Goal: Task Accomplishment & Management: Complete application form

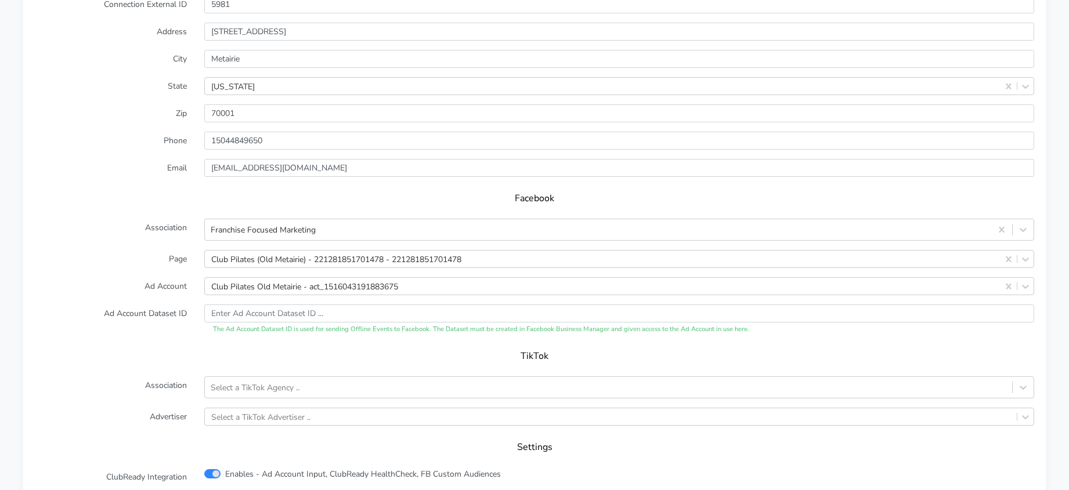
scroll to position [1008, 0]
click at [323, 287] on div "Club Pilates Old Metairie - act_1516043191883675" at bounding box center [304, 286] width 187 height 12
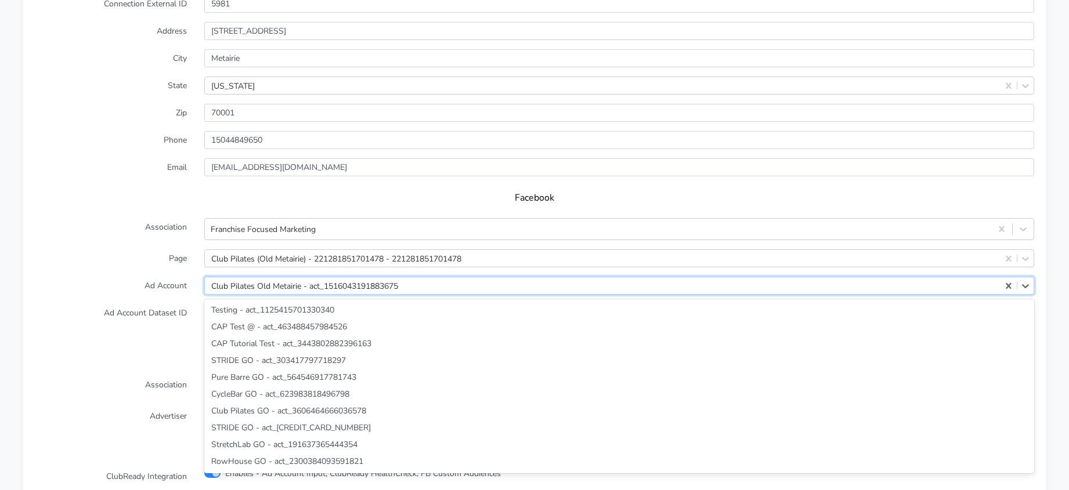
scroll to position [5336, 0]
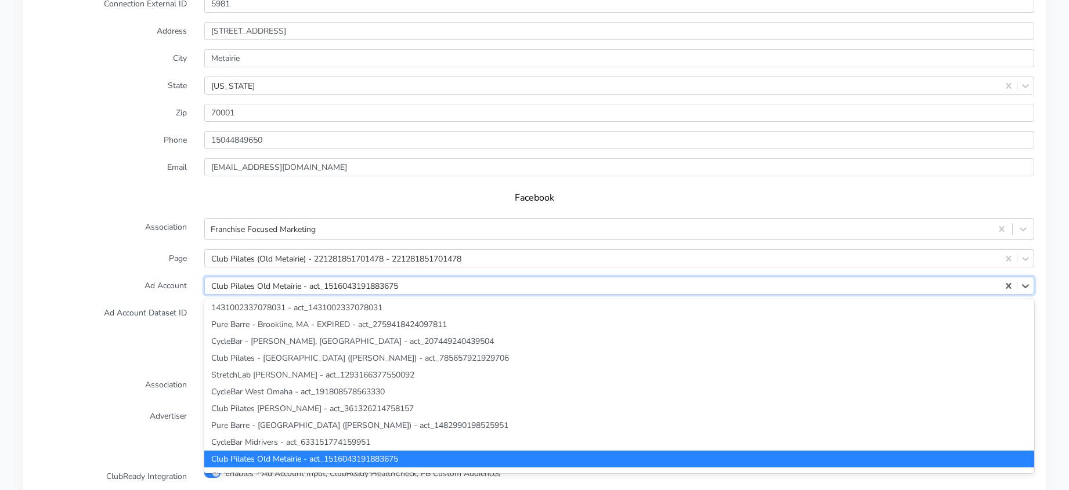
paste input "6036855353030589"
type input "6036855353030589"
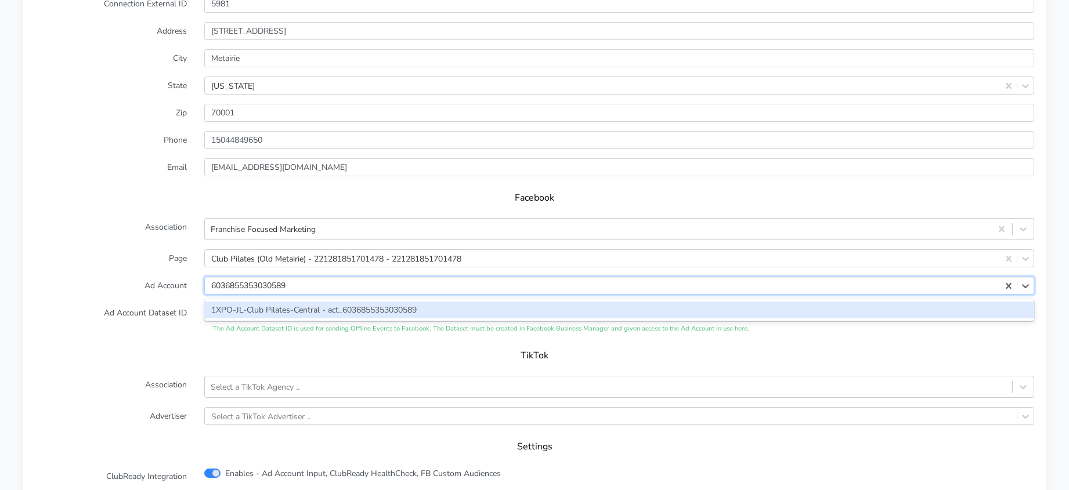
click at [267, 309] on div "1XPO-JL-Club Pilates-Central - act_6036855353030589" at bounding box center [619, 310] width 830 height 17
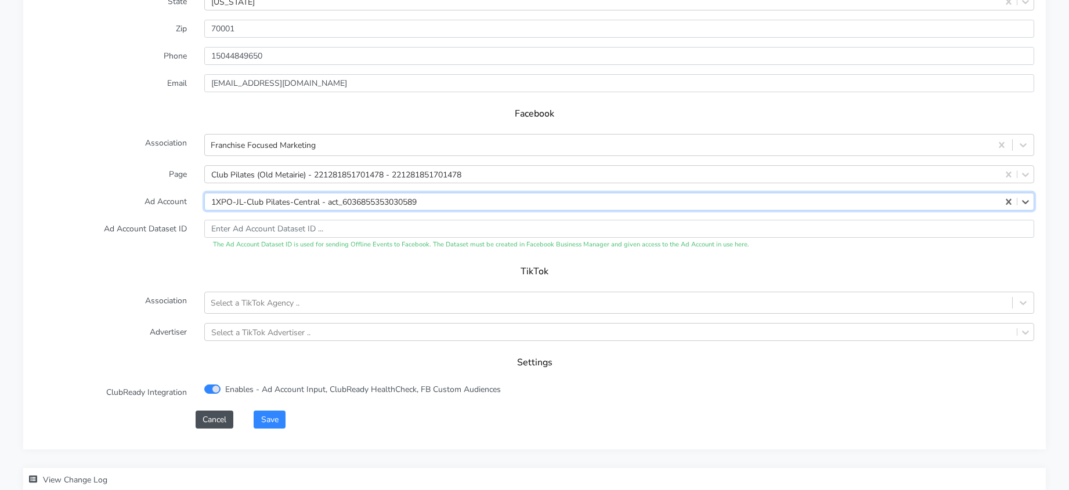
scroll to position [1100, 0]
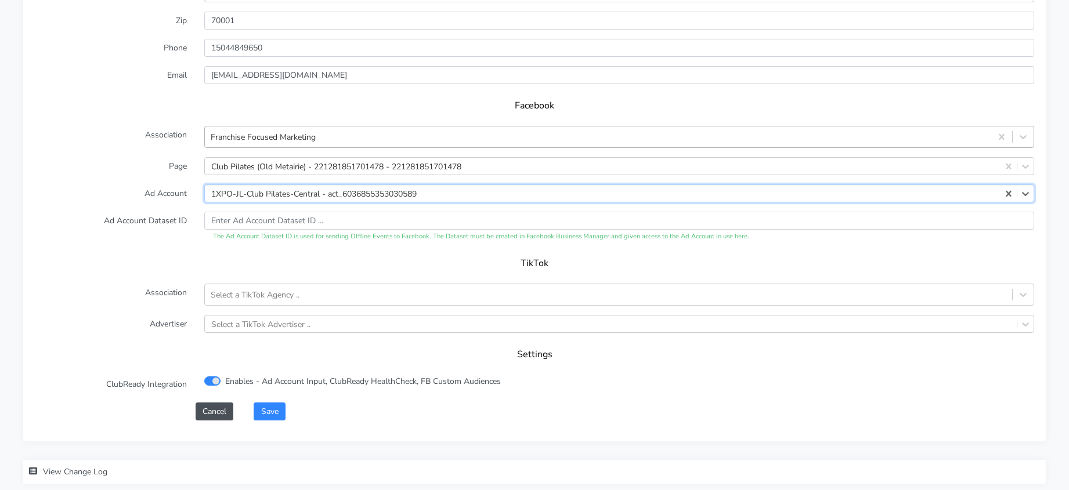
click at [249, 140] on div "Franchise Focused Marketing" at bounding box center [263, 137] width 105 height 12
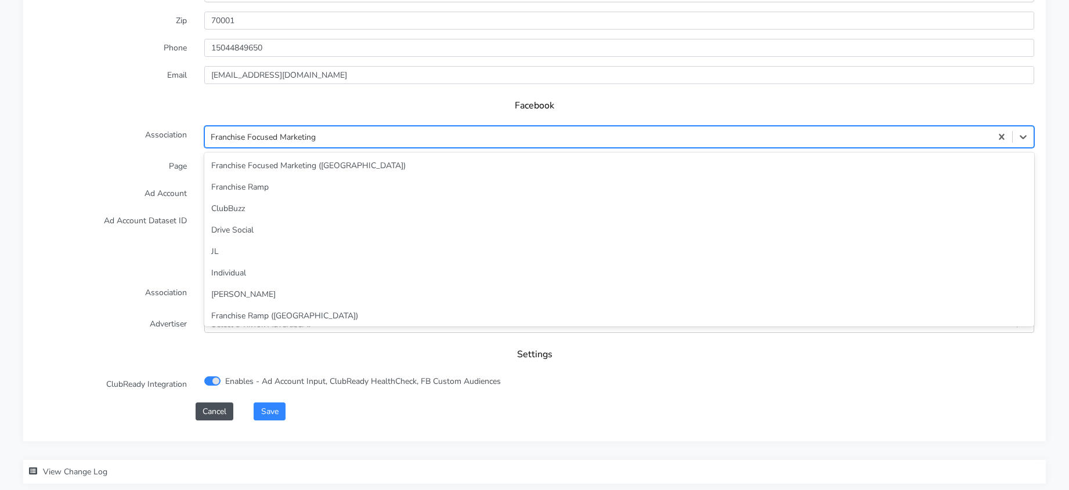
scroll to position [157, 0]
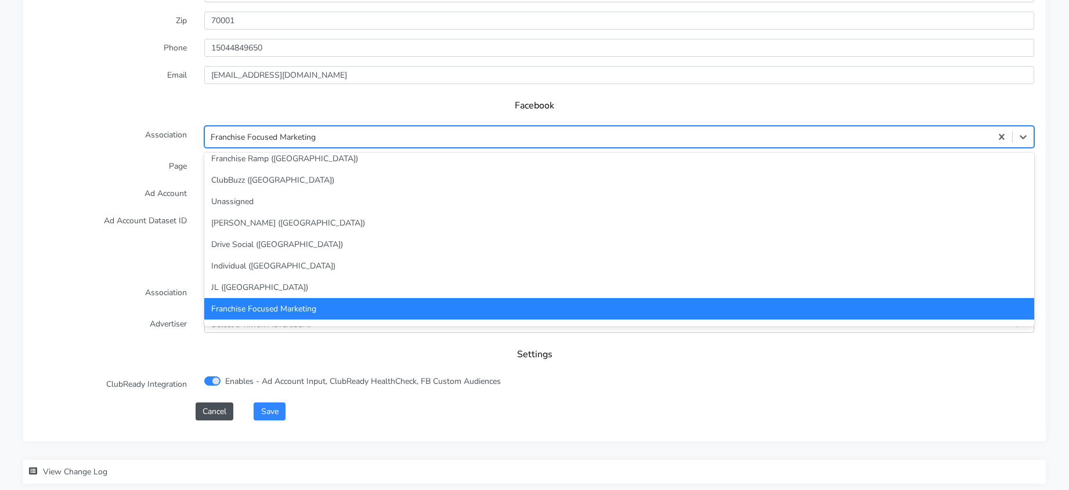
type input "JL"
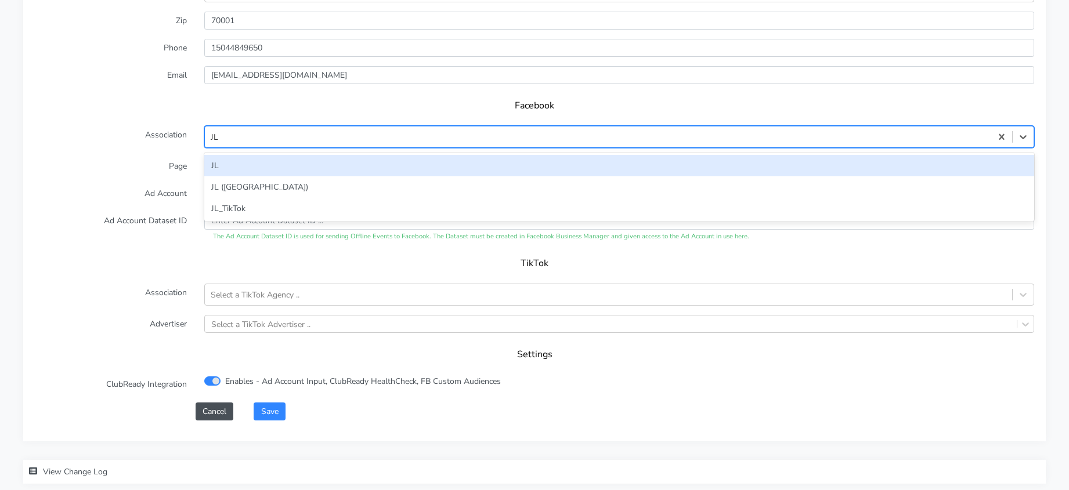
click at [222, 172] on div "JL" at bounding box center [619, 165] width 830 height 21
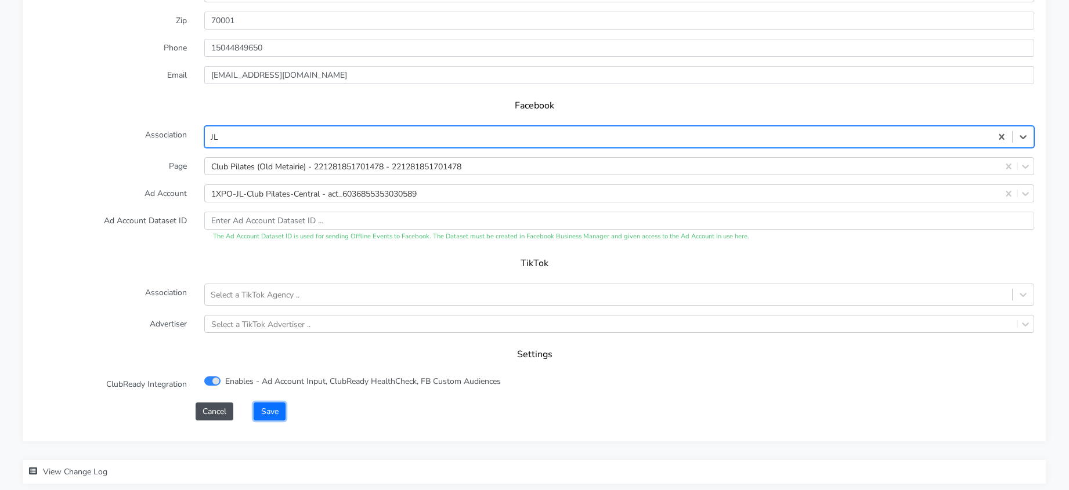
click at [266, 408] on button "Save" at bounding box center [269, 412] width 31 height 18
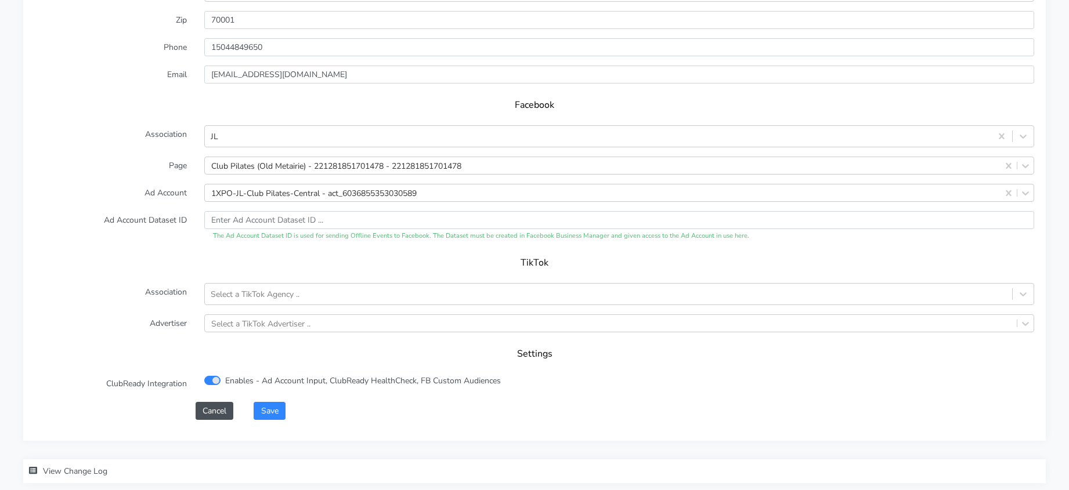
scroll to position [1167, 0]
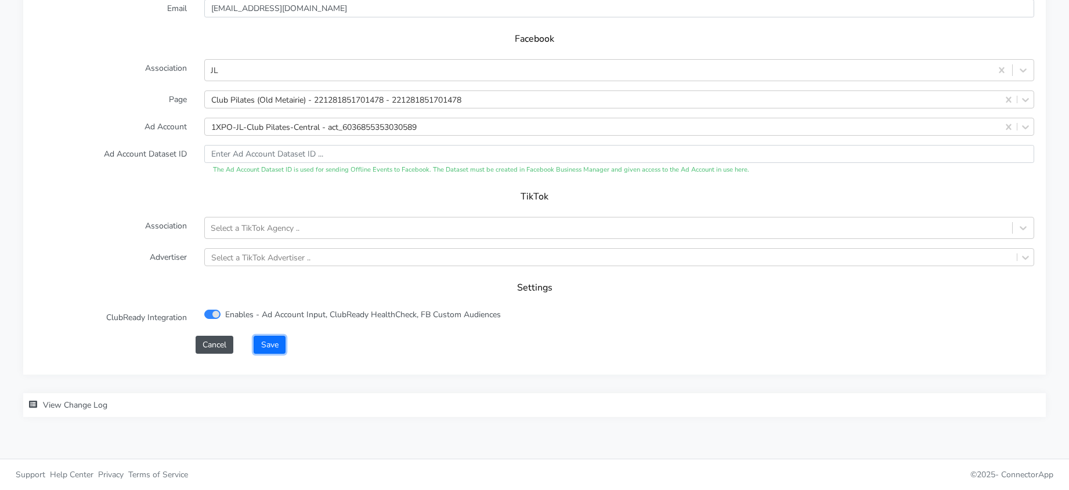
click at [278, 336] on button "Save" at bounding box center [269, 345] width 31 height 18
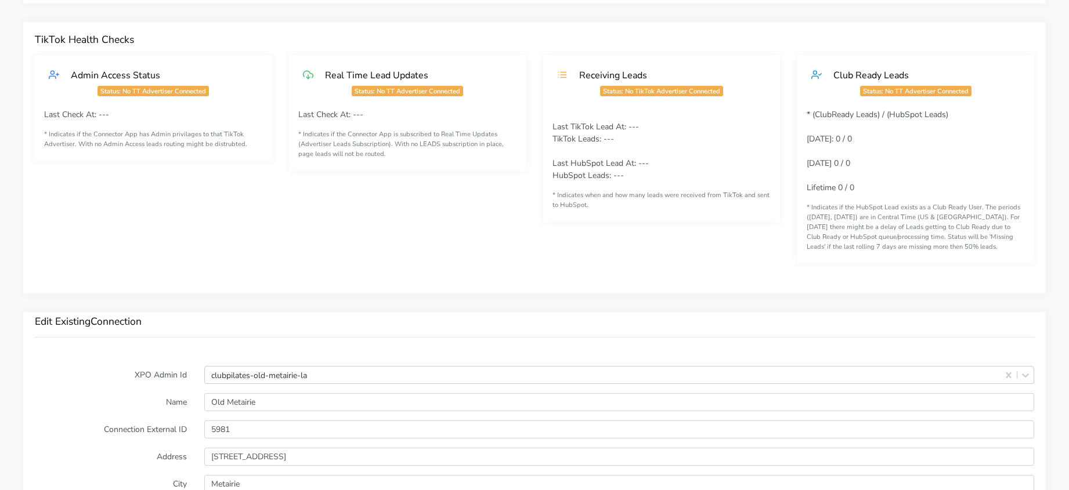
scroll to position [0, 0]
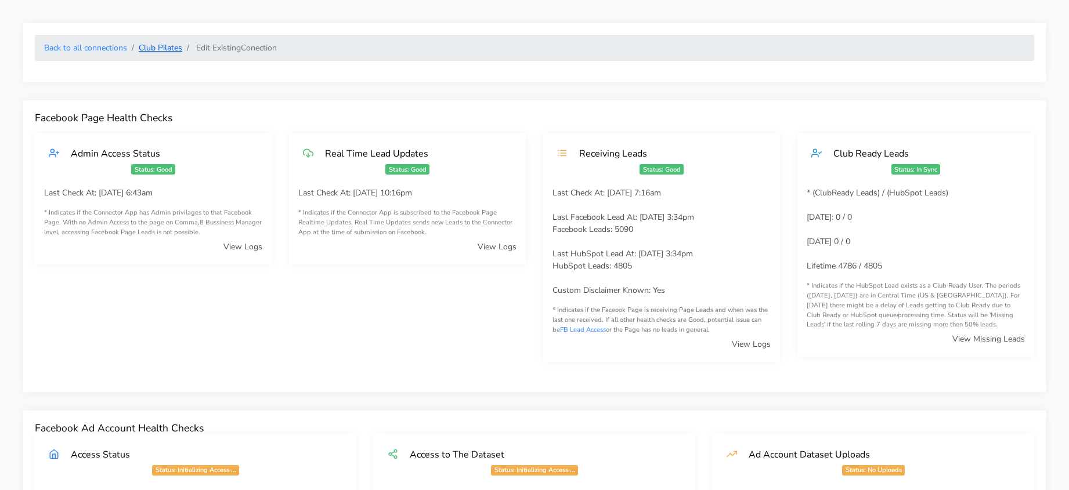
click at [168, 48] on link "Club Pilates" at bounding box center [161, 47] width 44 height 11
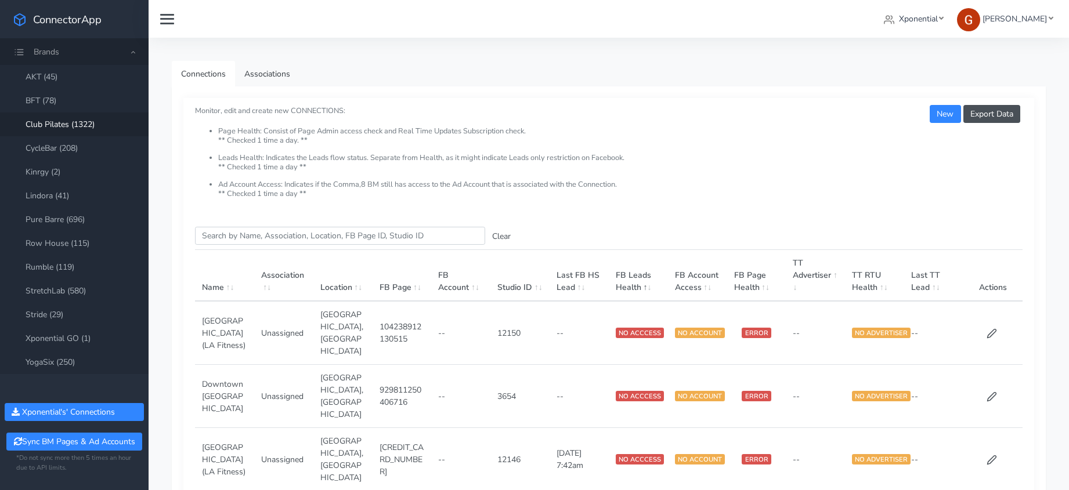
click at [278, 245] on label "Search this table" at bounding box center [340, 236] width 290 height 18
click at [278, 245] on input "Search this table" at bounding box center [340, 236] width 290 height 18
click at [281, 234] on input "Search this table" at bounding box center [340, 236] width 290 height 18
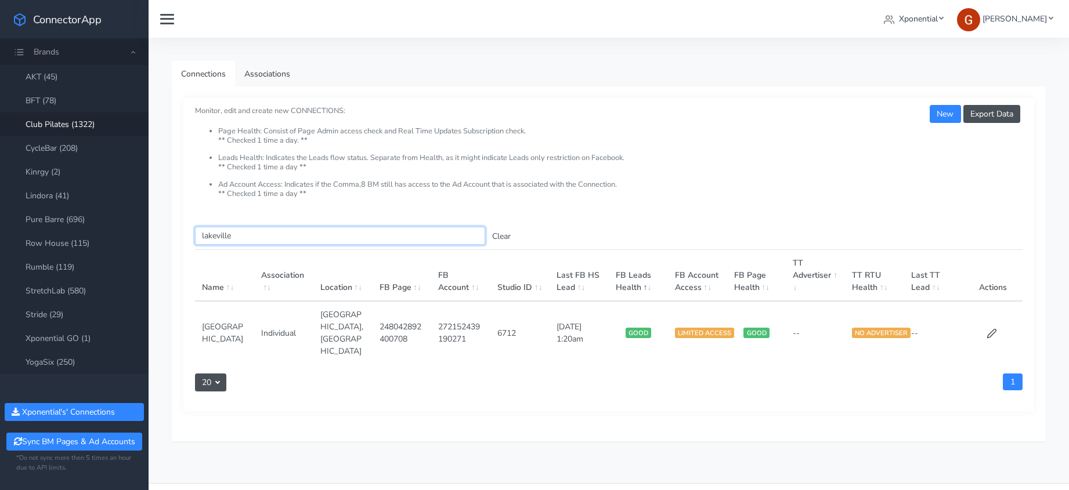
type input "lakeville"
click at [509, 238] on button "Clear" at bounding box center [501, 236] width 32 height 18
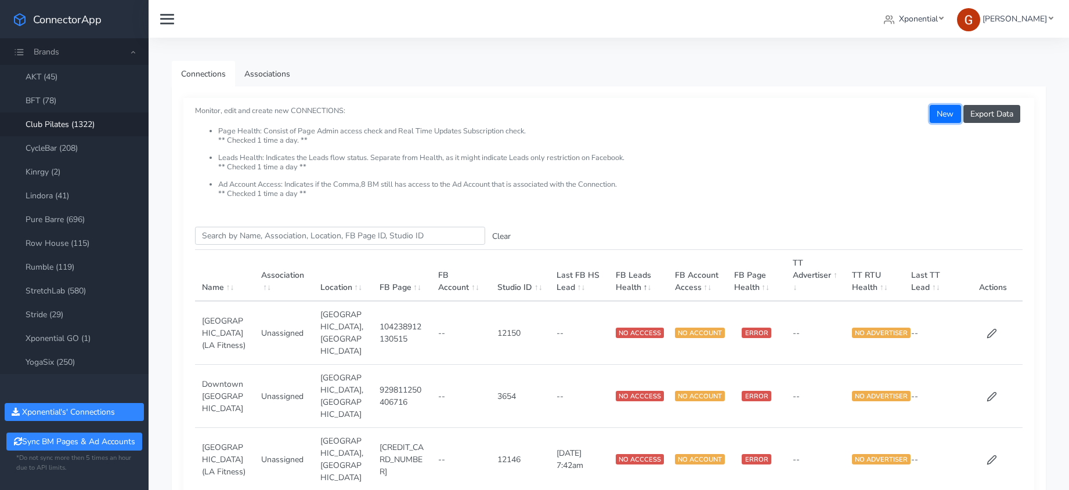
click at [944, 119] on button "New" at bounding box center [944, 114] width 31 height 18
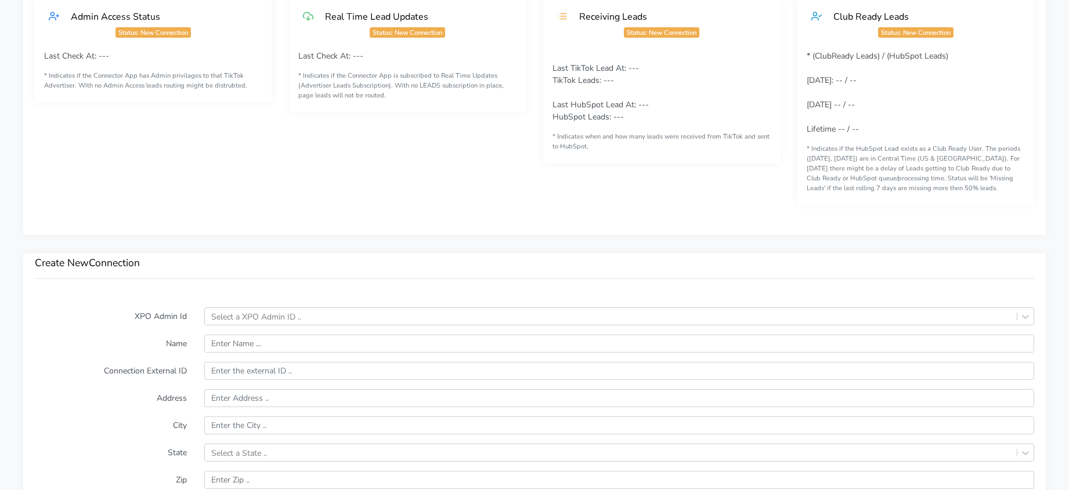
scroll to position [538, 0]
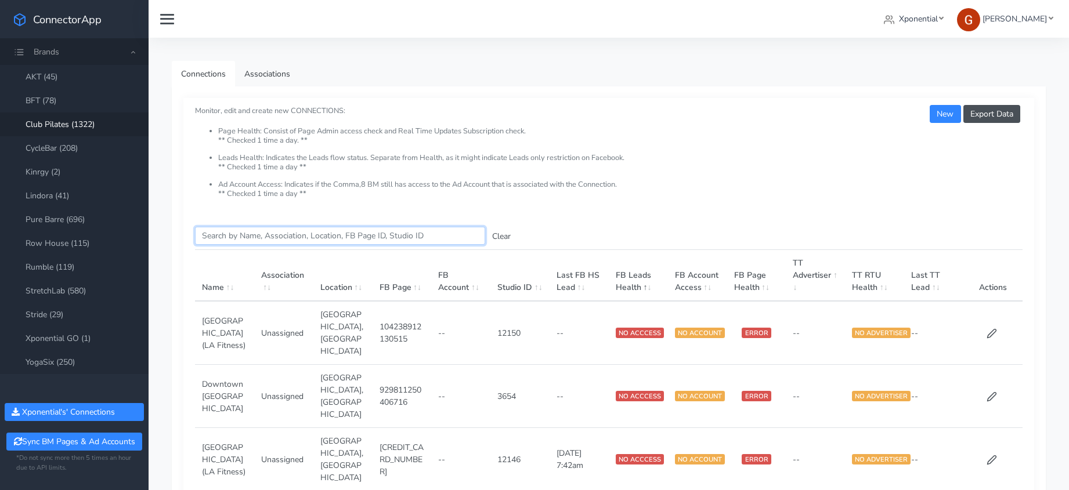
click at [265, 231] on input "Search this table" at bounding box center [340, 236] width 290 height 18
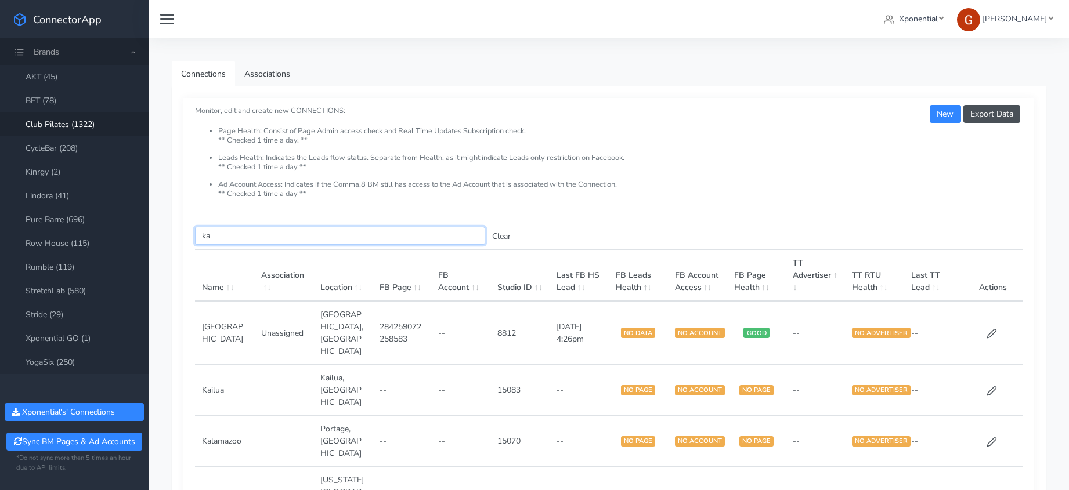
type input "k"
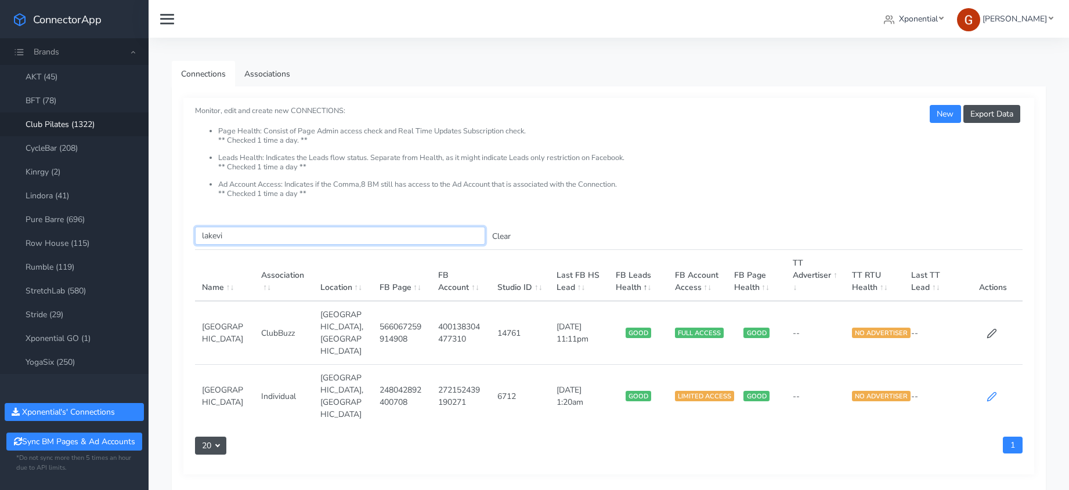
type input "lakevi"
click at [994, 392] on icon at bounding box center [991, 397] width 10 height 10
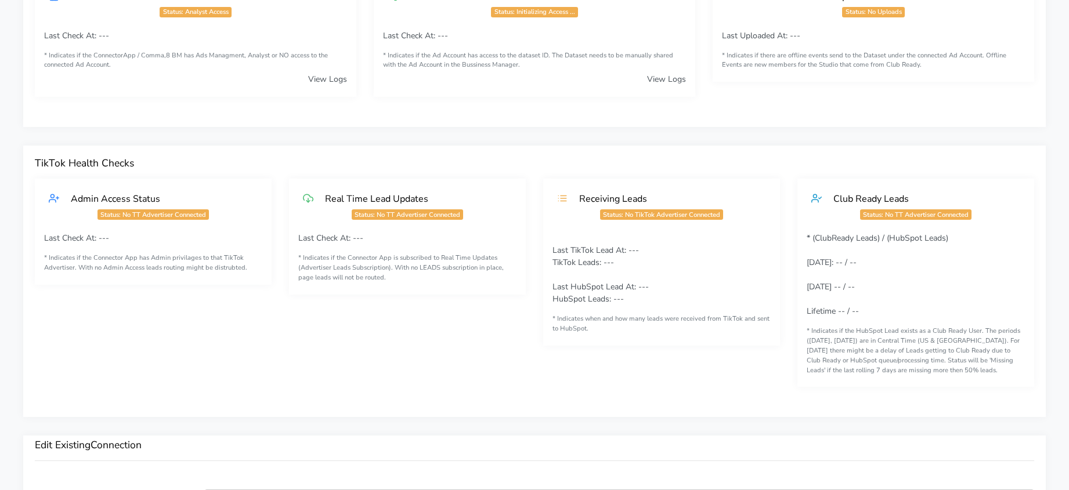
scroll to position [649, 0]
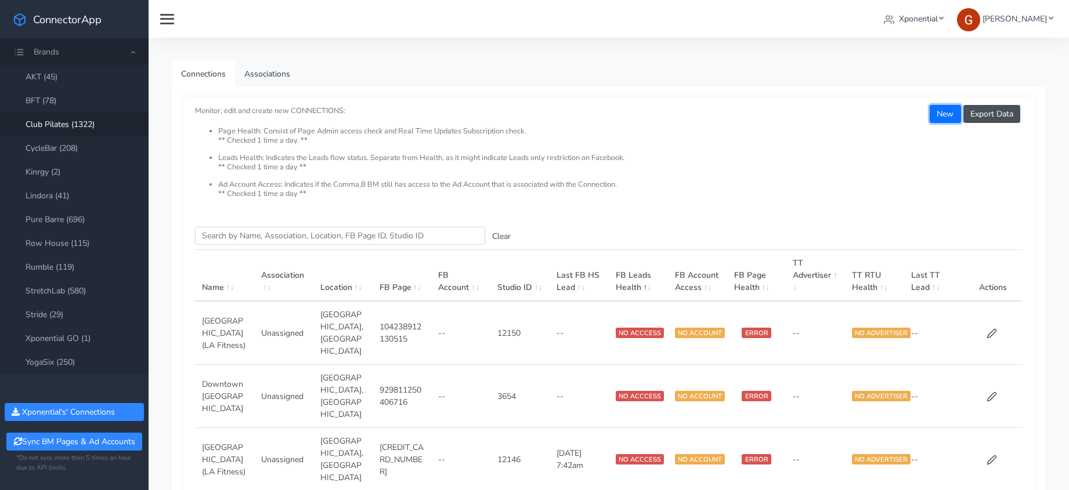
click at [942, 114] on button "New" at bounding box center [944, 114] width 31 height 18
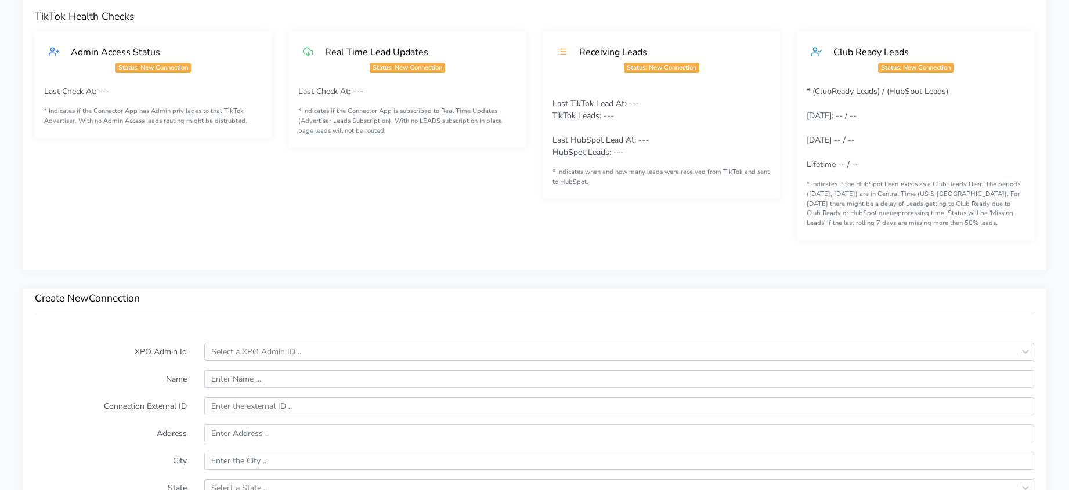
scroll to position [593, 0]
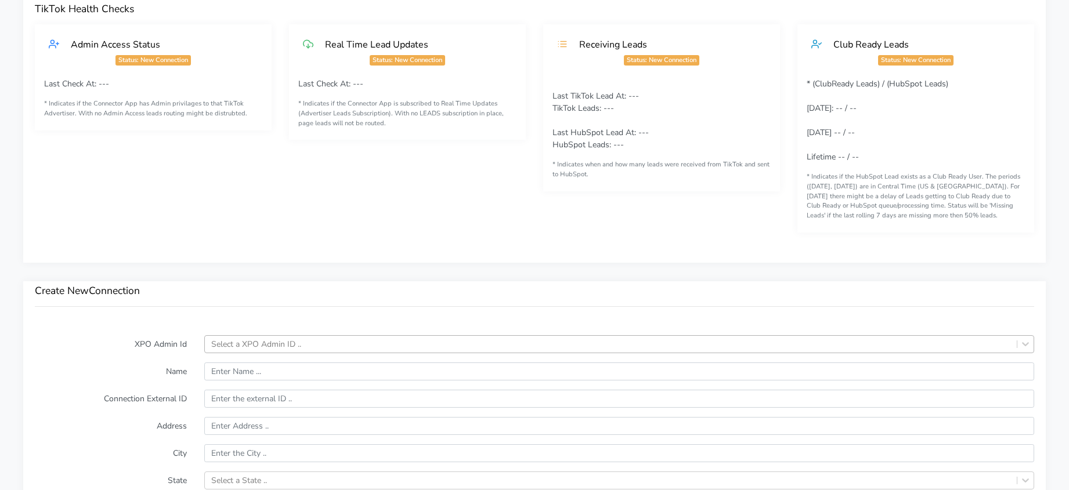
click at [234, 338] on div "Select a XPO Admin ID .." at bounding box center [256, 344] width 90 height 12
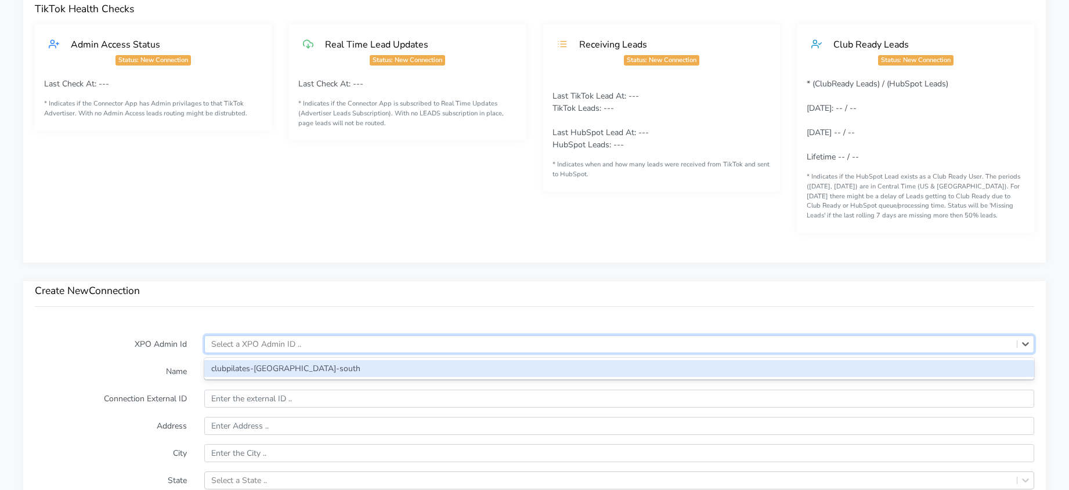
paste input "clubpilates-[GEOGRAPHIC_DATA]-south"
type input "clubpilates-[GEOGRAPHIC_DATA]-south"
click at [251, 321] on div "Create New Connection" at bounding box center [534, 302] width 1022 height 42
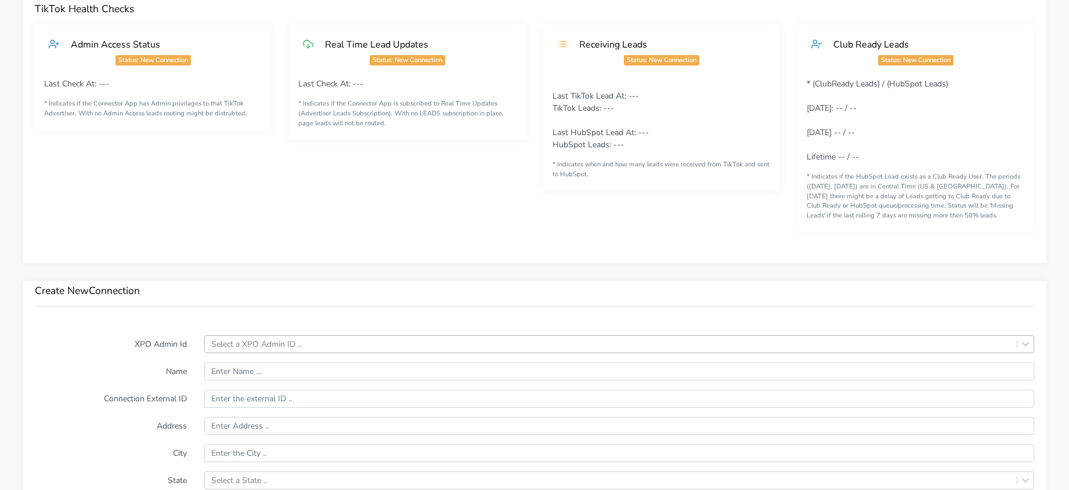
click at [252, 352] on div "Select a XPO Admin ID .." at bounding box center [611, 344] width 812 height 17
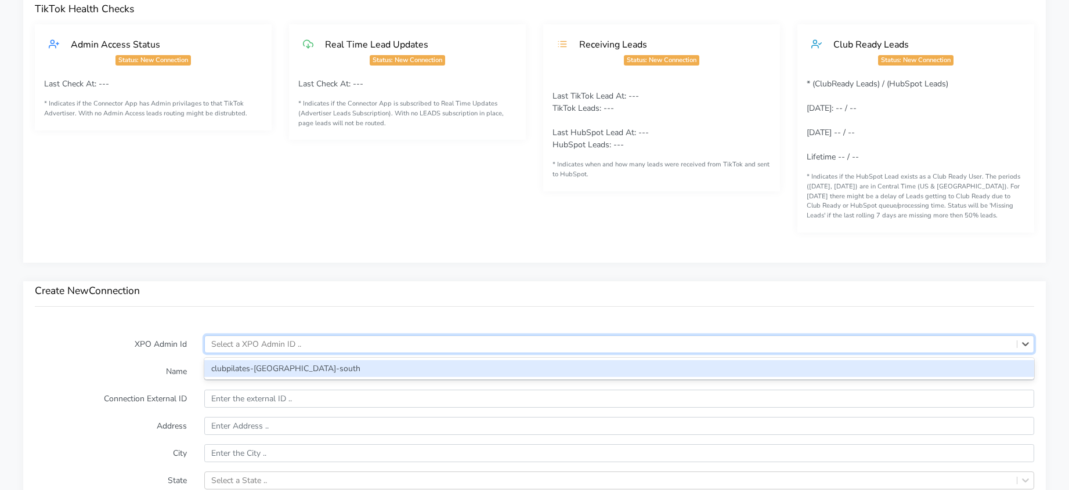
click at [256, 372] on div "clubpilates-[GEOGRAPHIC_DATA]-south" at bounding box center [619, 368] width 830 height 17
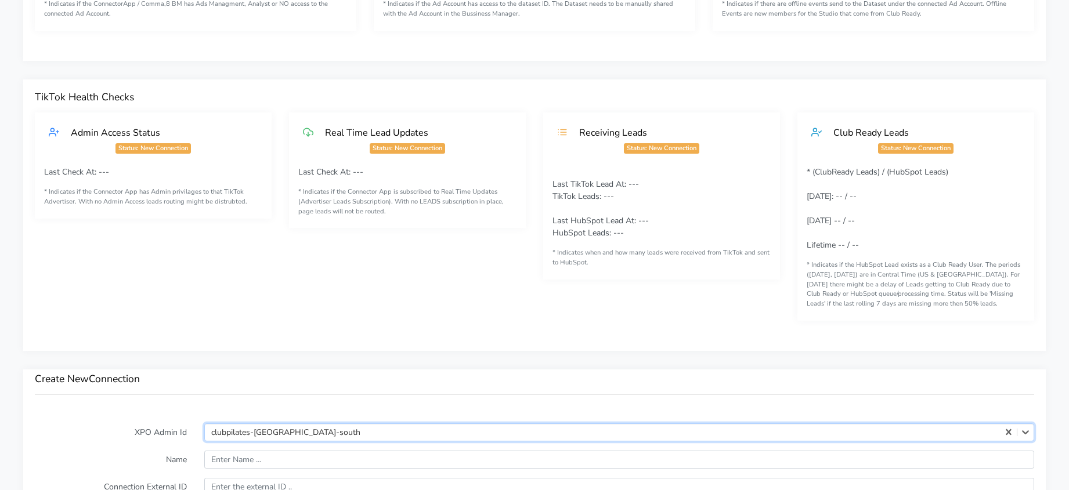
scroll to position [671, 0]
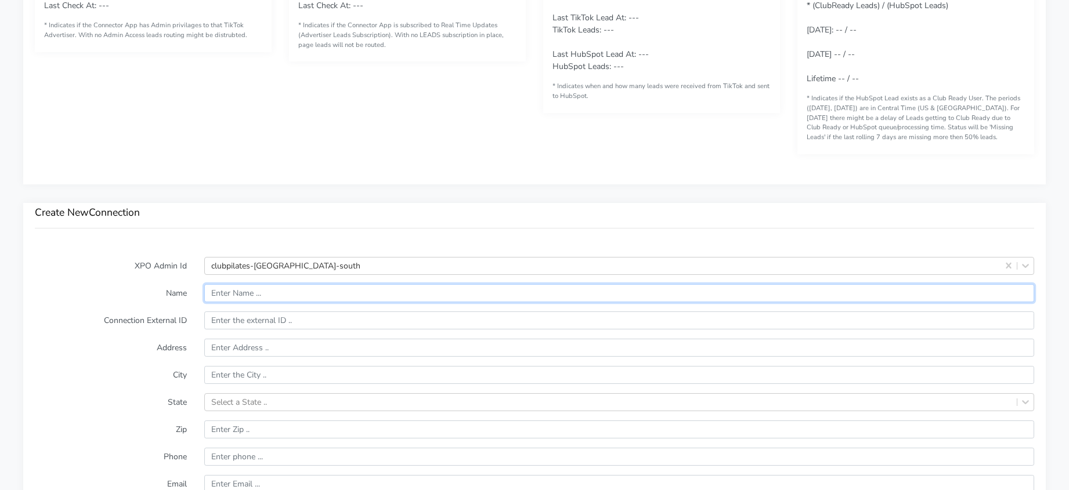
click at [248, 299] on input "text" at bounding box center [619, 293] width 830 height 18
click at [249, 296] on input "text" at bounding box center [619, 293] width 830 height 18
type input "[GEOGRAPHIC_DATA]"
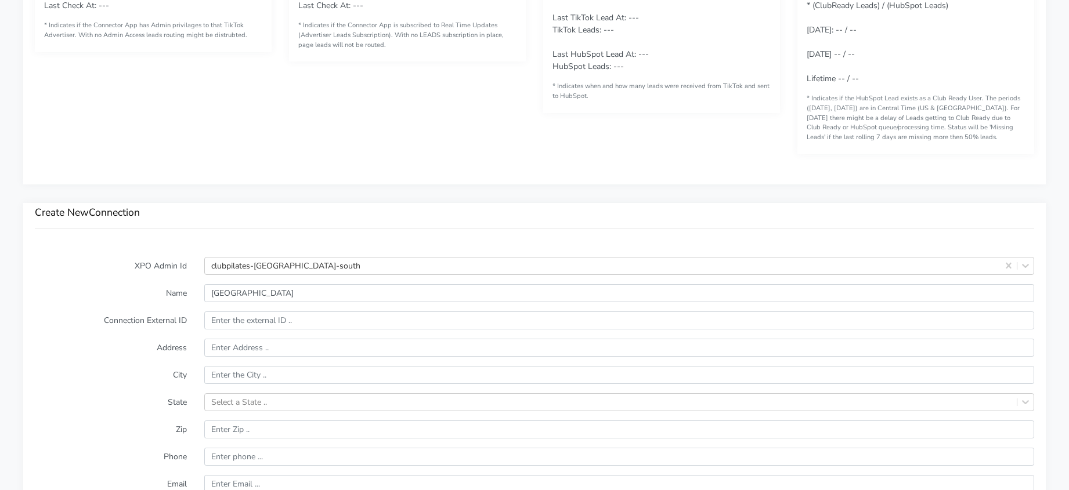
click at [339, 235] on div "Create New Connection" at bounding box center [534, 224] width 1022 height 42
click at [254, 312] on input "text" at bounding box center [619, 321] width 830 height 18
paste input "15161"
type input "15161"
click at [237, 355] on input "text" at bounding box center [619, 348] width 830 height 18
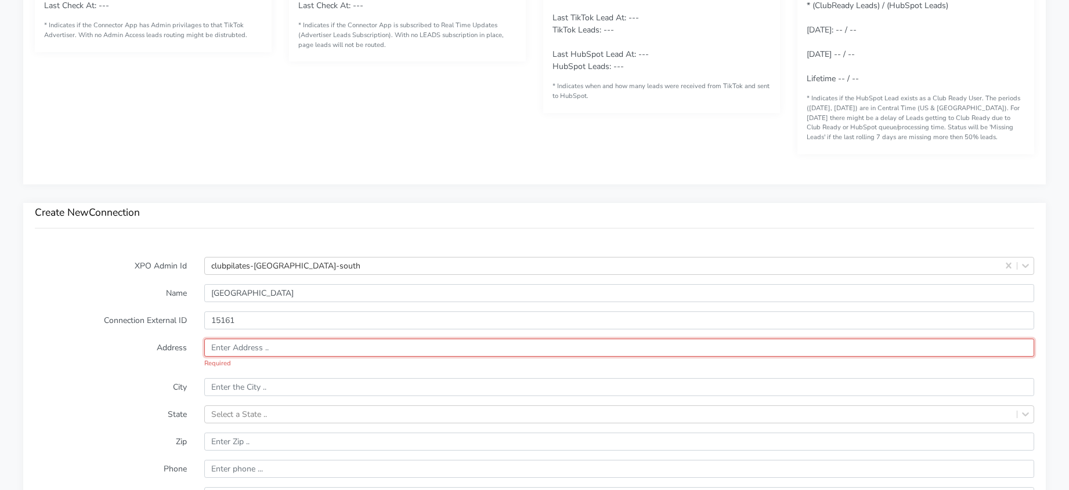
paste input "[STREET_ADDRESS]"
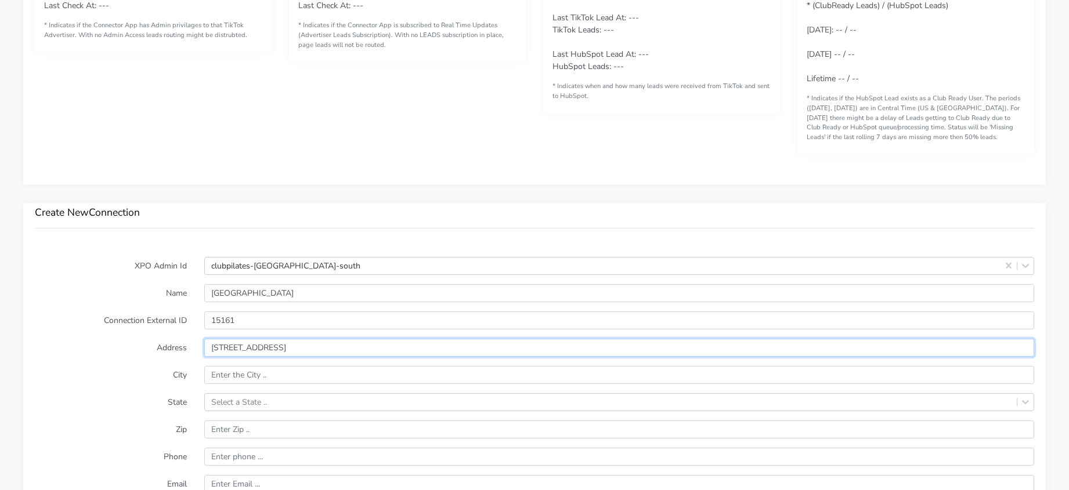
type input "[STREET_ADDRESS]"
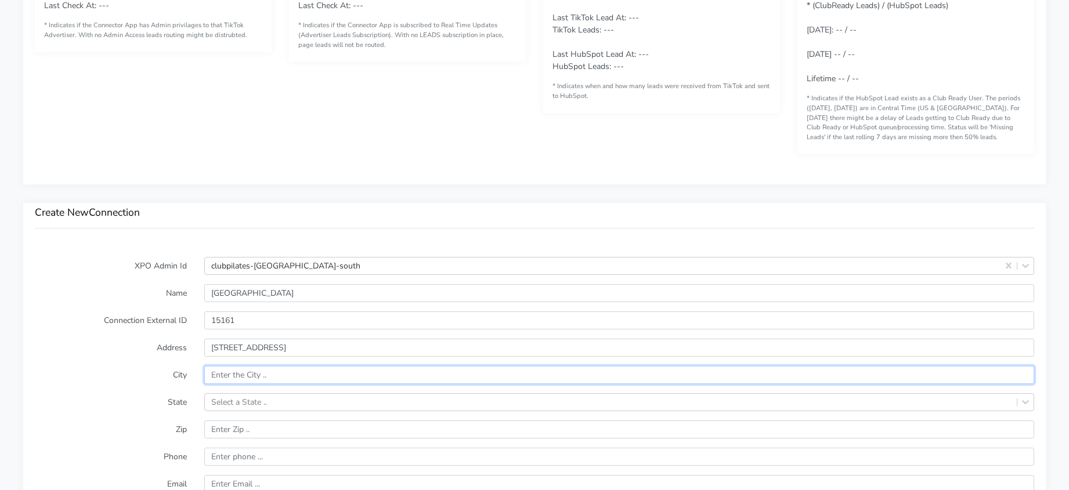
click at [256, 380] on input "text" at bounding box center [619, 375] width 830 height 18
type input "[GEOGRAPHIC_DATA]"
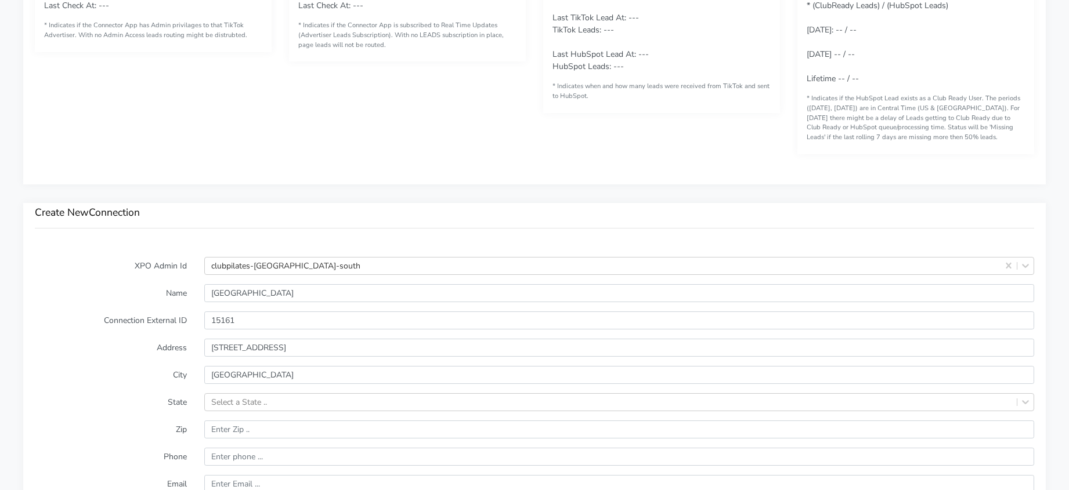
click at [116, 406] on label "State" at bounding box center [110, 402] width 169 height 18
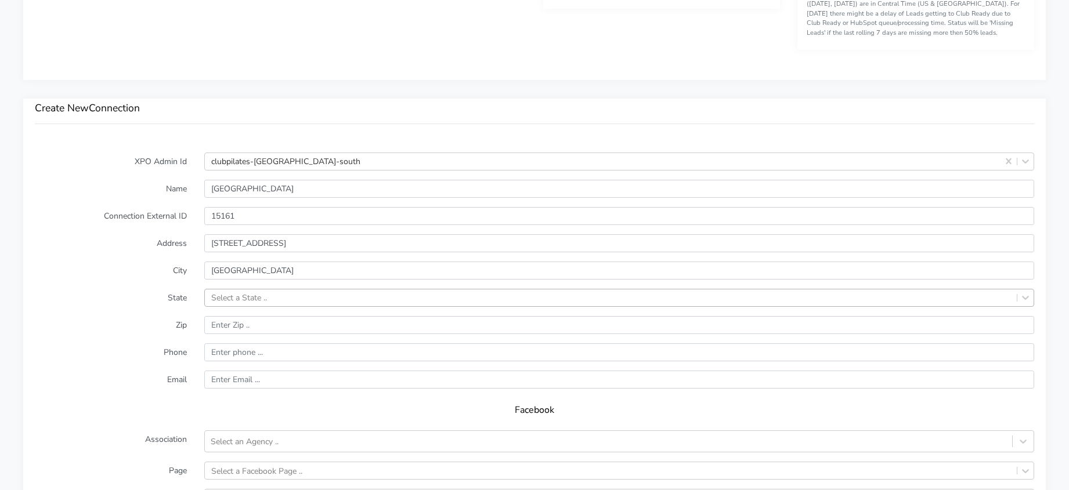
click at [225, 307] on div "Select a State .." at bounding box center [619, 298] width 830 height 18
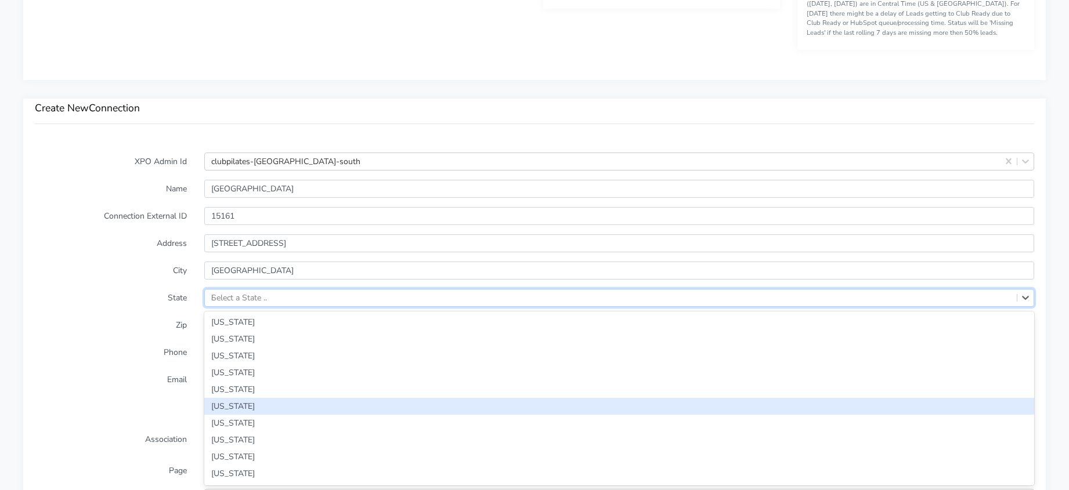
type input "MN"
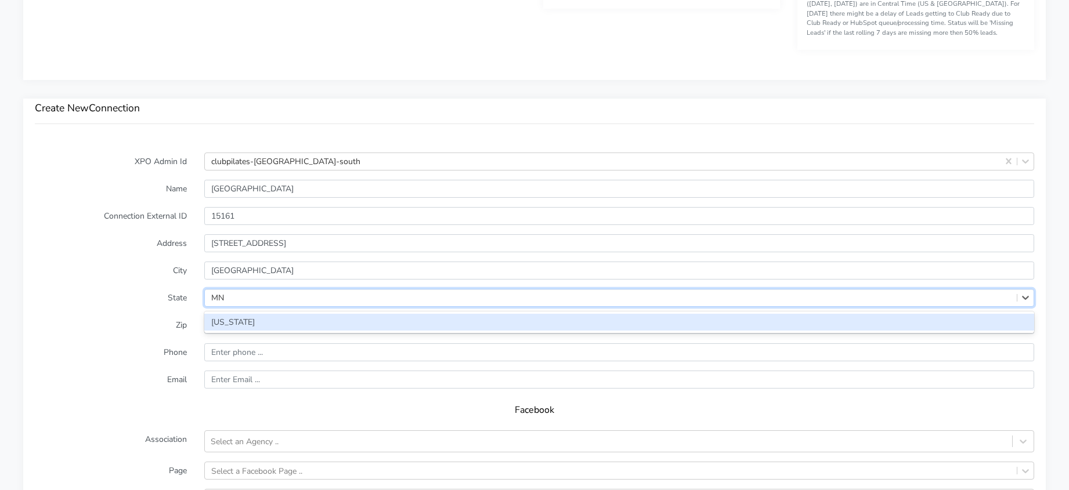
click at [242, 327] on div "[US_STATE]" at bounding box center [619, 322] width 830 height 17
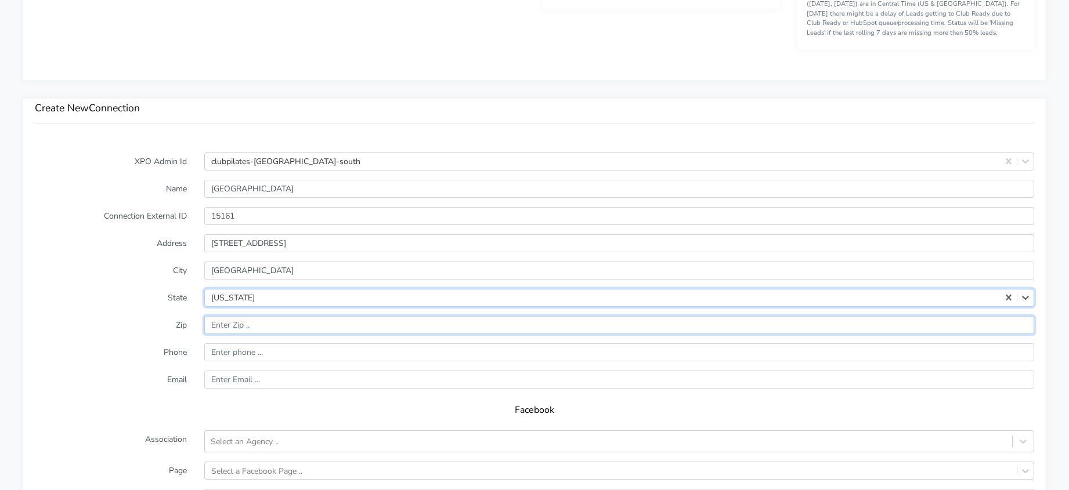
click at [227, 329] on input "input" at bounding box center [619, 325] width 830 height 18
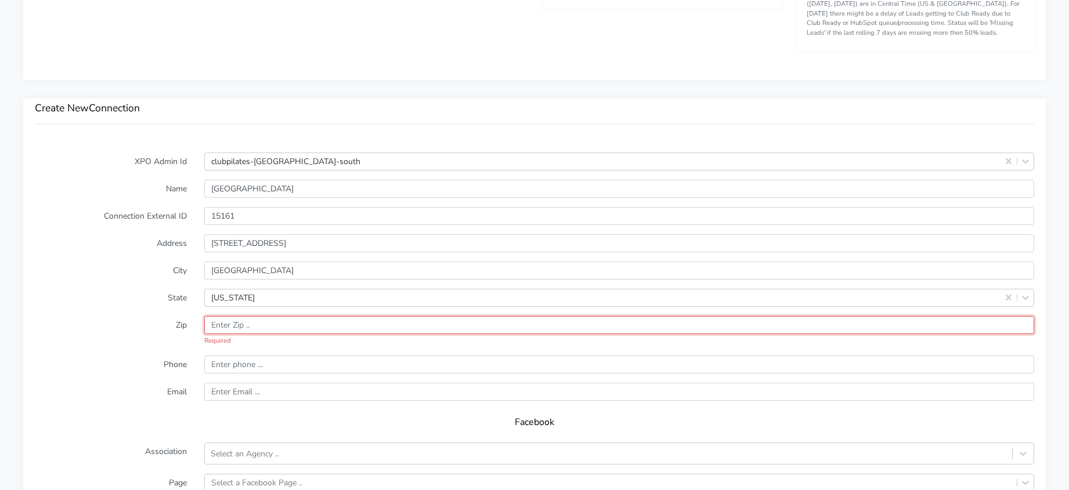
paste input "55044"
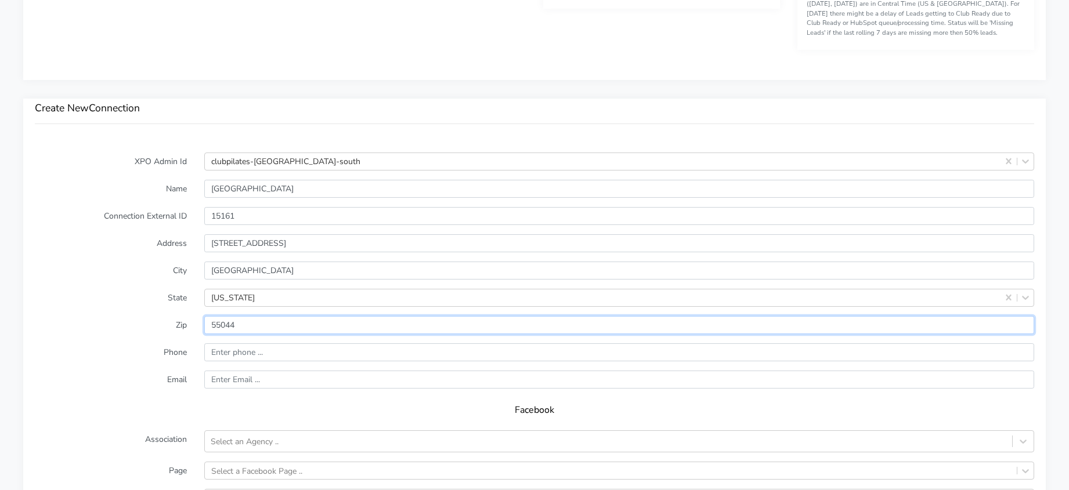
type input "55044"
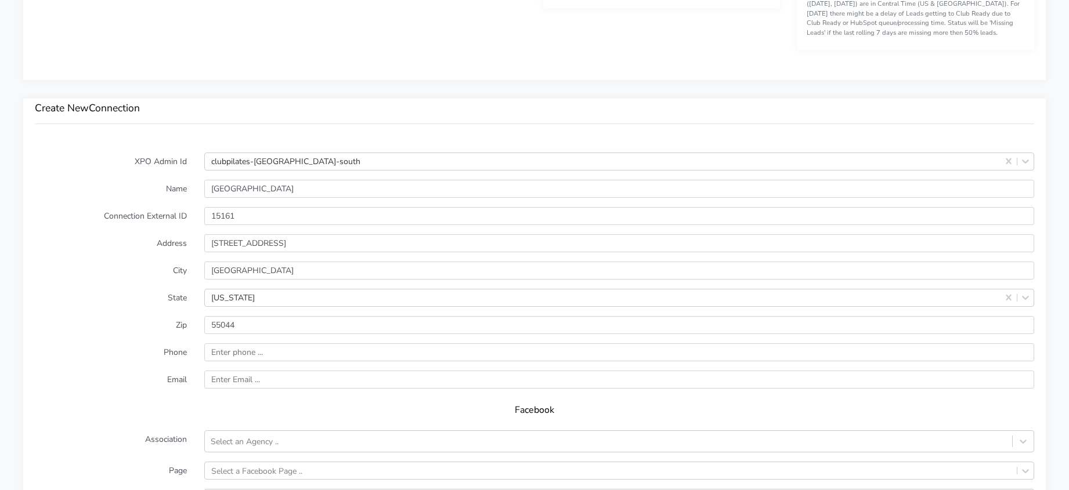
click at [144, 331] on label "Zip" at bounding box center [110, 325] width 169 height 18
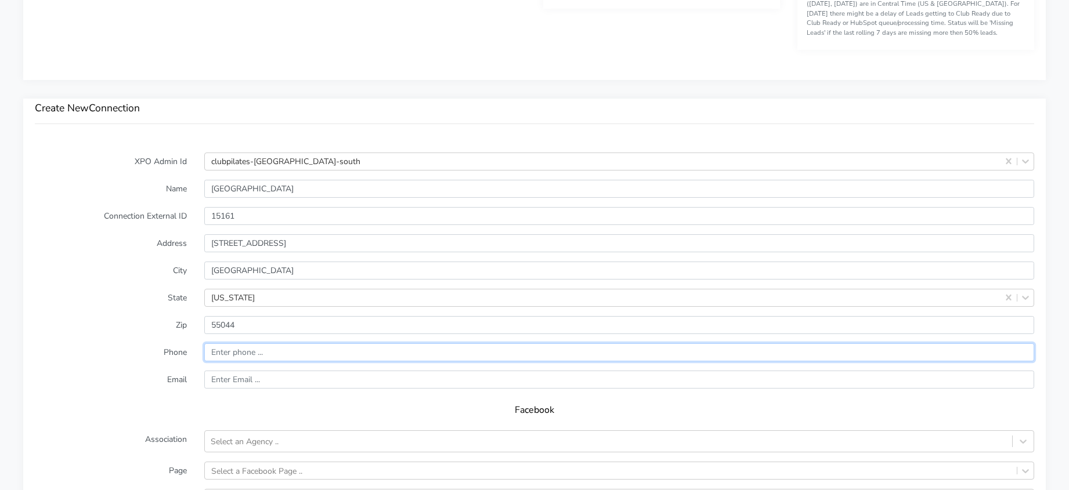
click at [241, 354] on input "input" at bounding box center [619, 352] width 830 height 18
paste input "[PHONE_NUMBER]"
type input "[PHONE_NUMBER]"
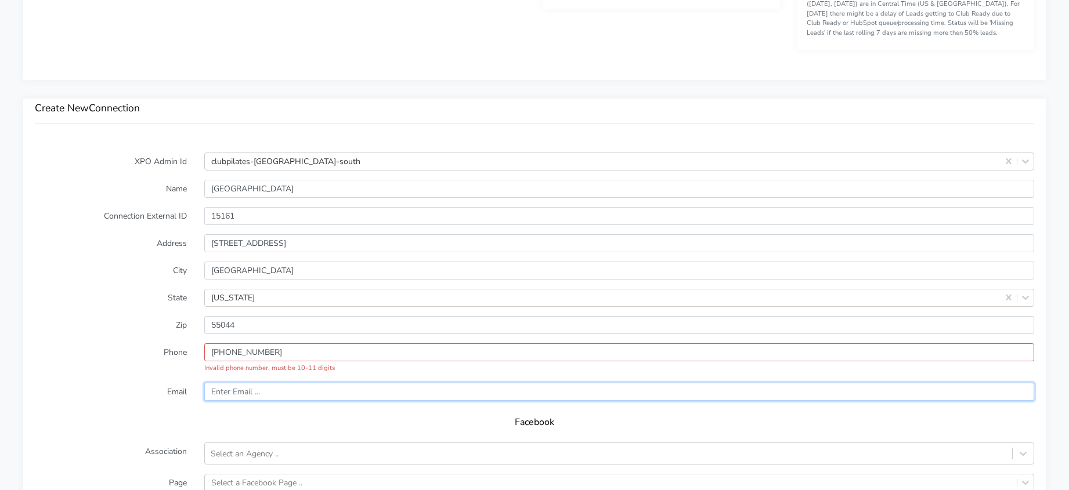
click at [233, 399] on input "text" at bounding box center [619, 392] width 830 height 18
paste input "[EMAIL_ADDRESS][DOMAIN_NAME]"
type input "[EMAIL_ADDRESS][DOMAIN_NAME]"
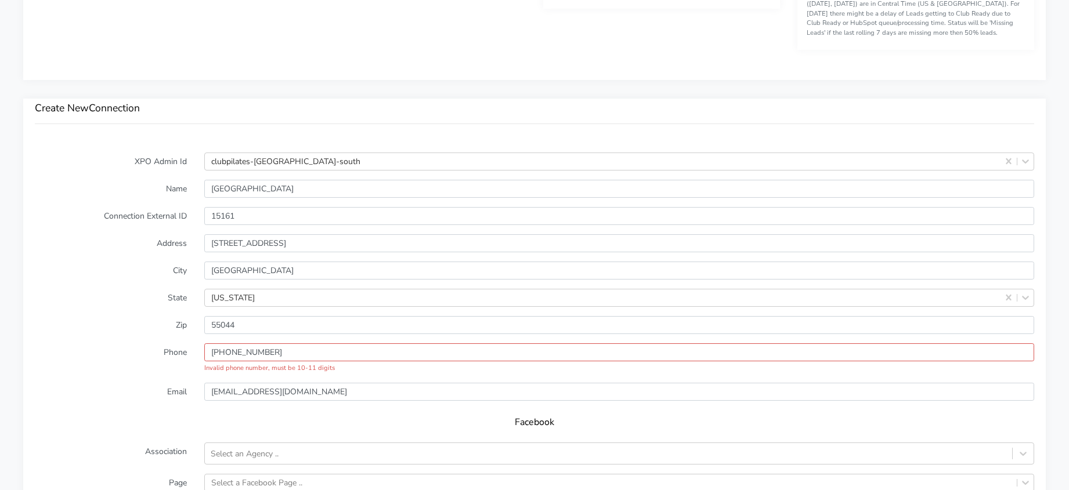
click at [149, 364] on label "Phone" at bounding box center [110, 358] width 169 height 30
click at [298, 350] on input "input" at bounding box center [619, 352] width 830 height 18
click at [216, 353] on input "input" at bounding box center [619, 352] width 830 height 18
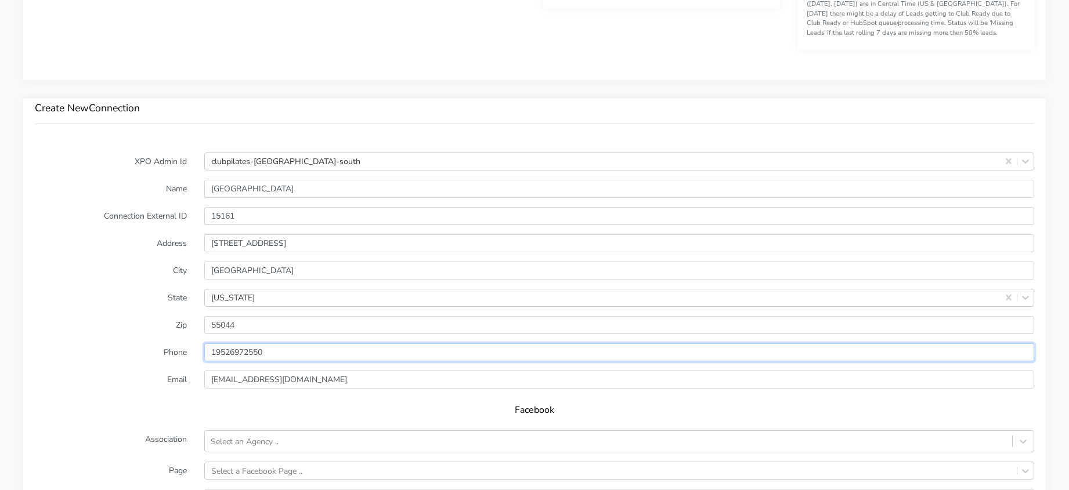
type input "19526972550"
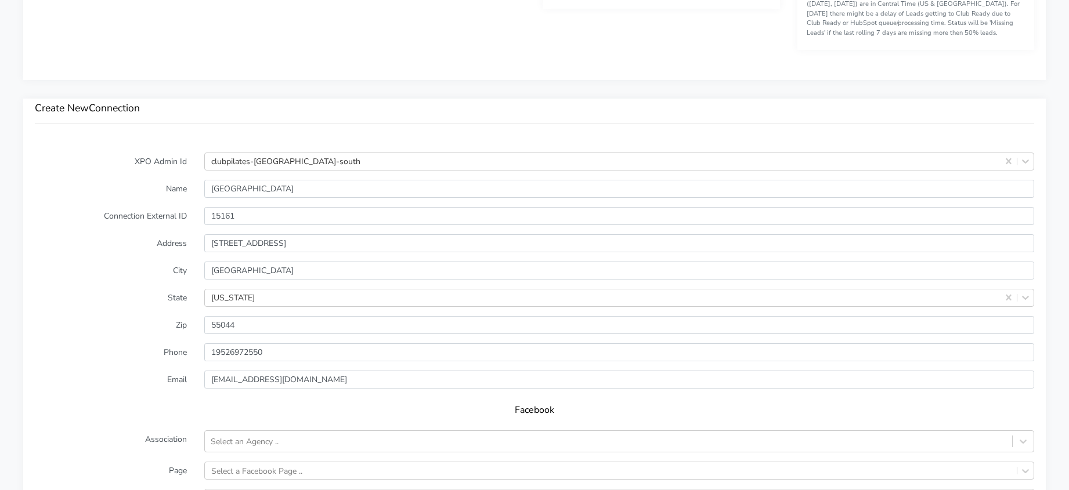
click at [131, 339] on form "XPO Admin Id clubpilates-[GEOGRAPHIC_DATA]-south Name [GEOGRAPHIC_DATA] South C…" at bounding box center [534, 439] width 999 height 572
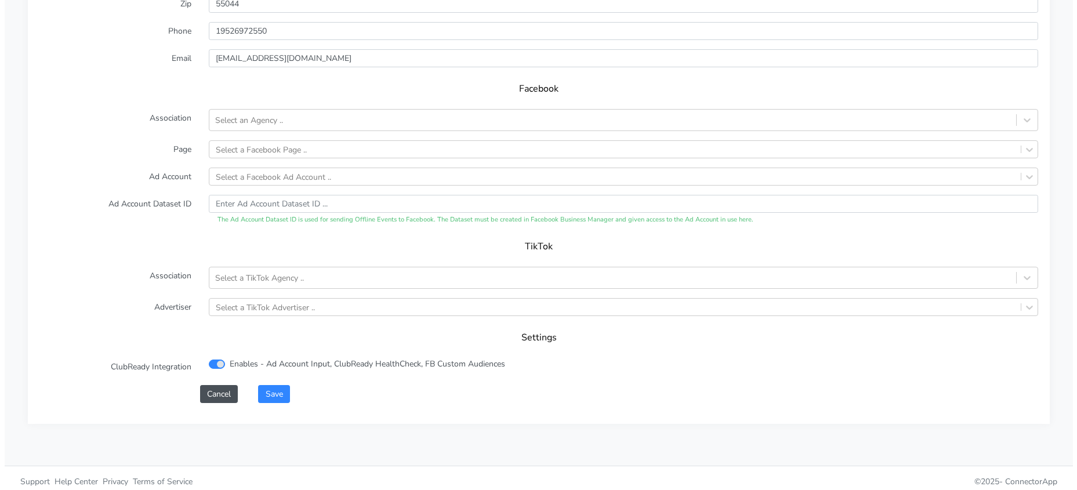
scroll to position [1104, 0]
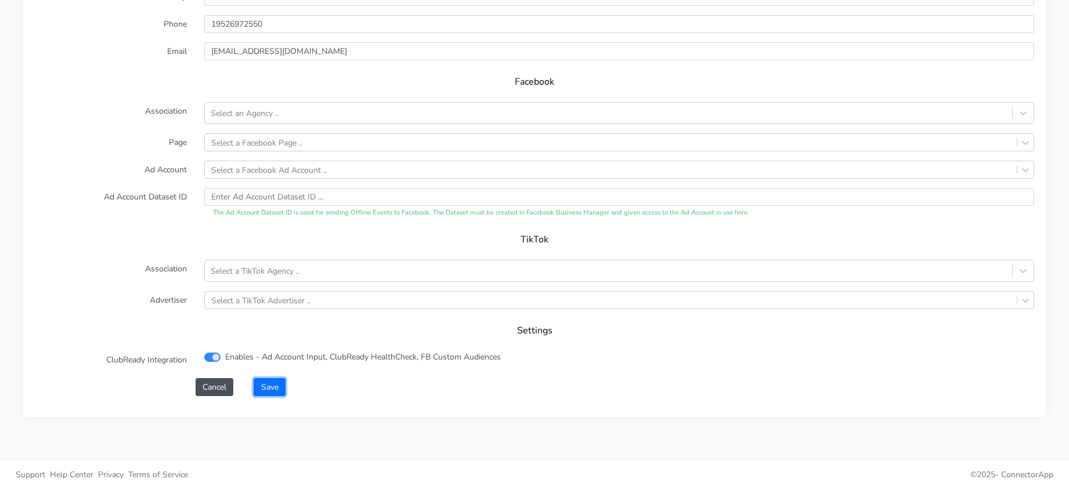
click at [263, 396] on button "Save" at bounding box center [269, 387] width 31 height 18
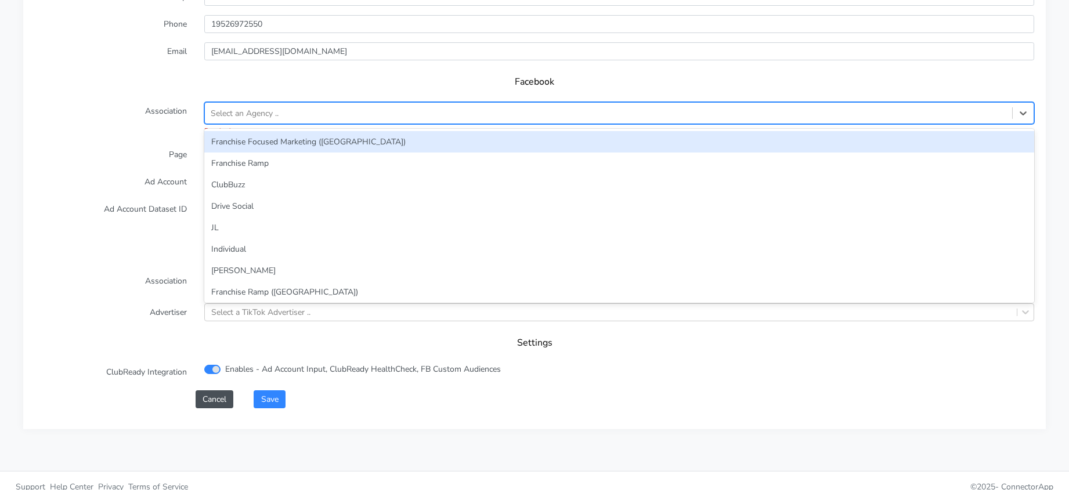
click at [257, 106] on div "Select an Agency .." at bounding box center [608, 113] width 807 height 19
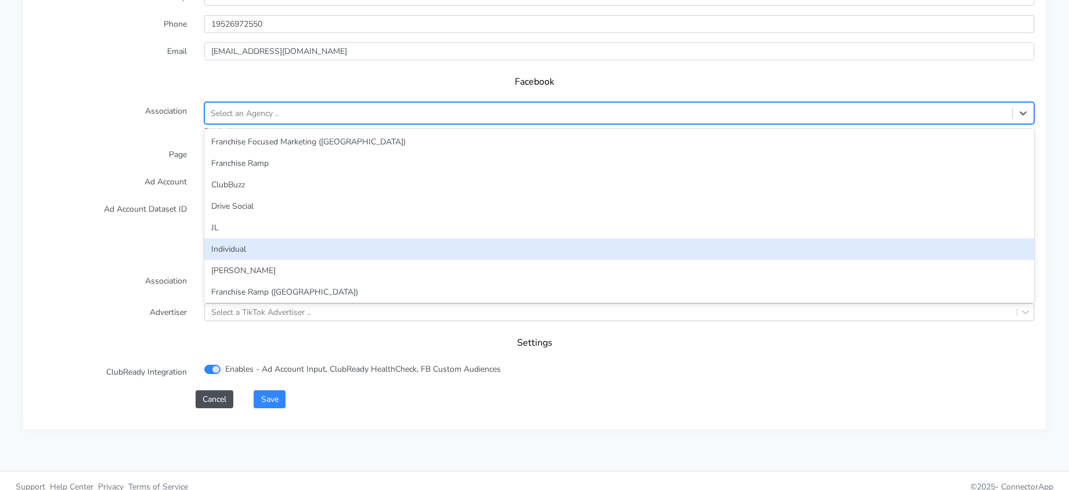
click at [234, 250] on div "Individual" at bounding box center [619, 248] width 830 height 21
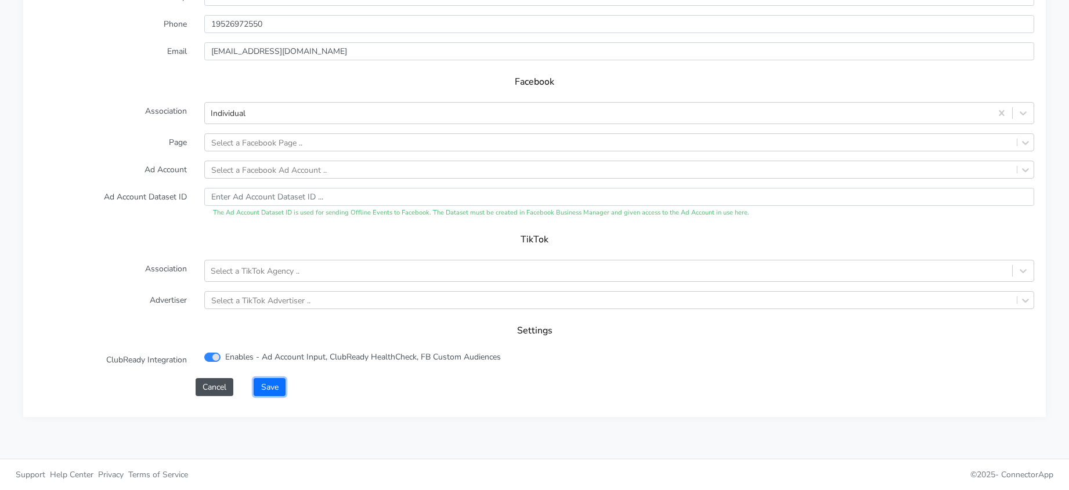
click at [271, 383] on button "Save" at bounding box center [269, 387] width 31 height 18
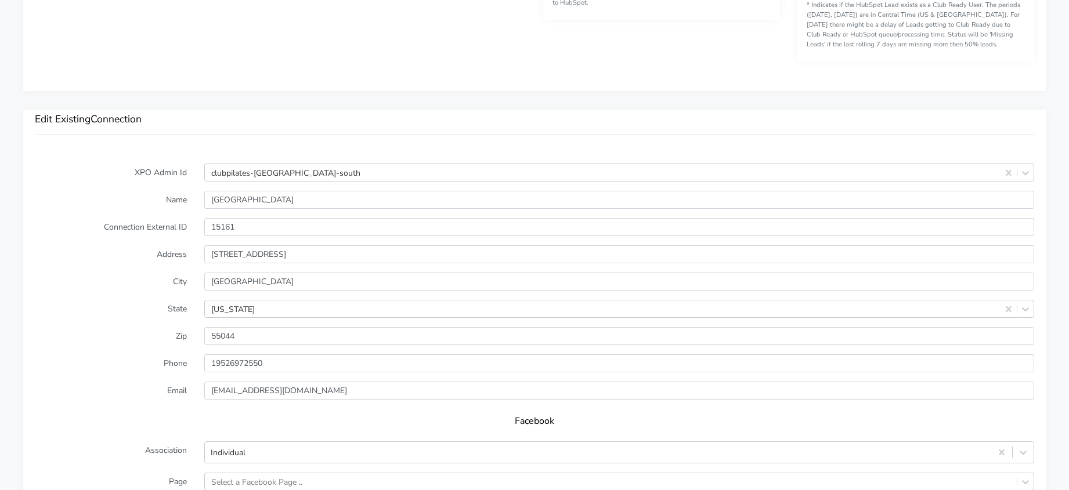
scroll to position [1137, 0]
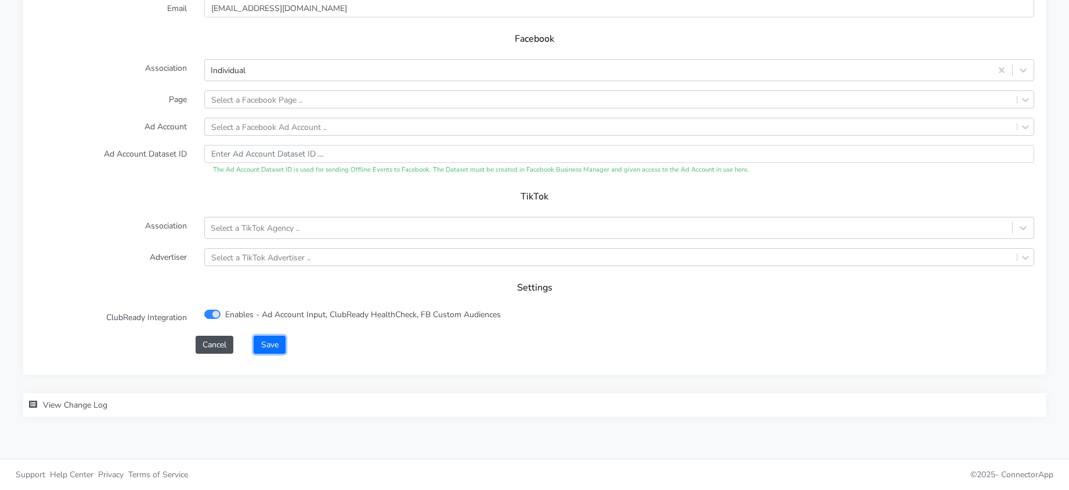
click at [270, 349] on button "Save" at bounding box center [269, 345] width 31 height 18
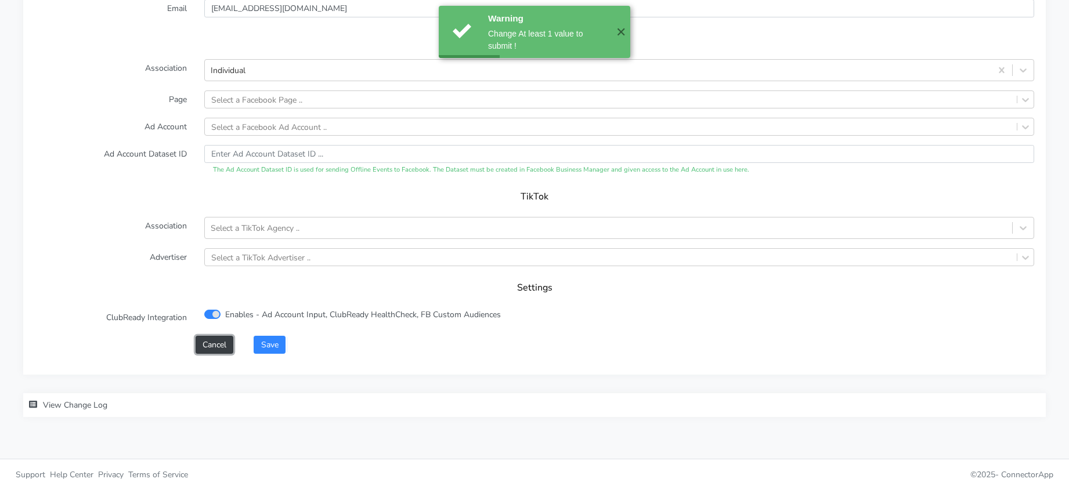
click at [202, 348] on button "Cancel" at bounding box center [215, 345] width 38 height 18
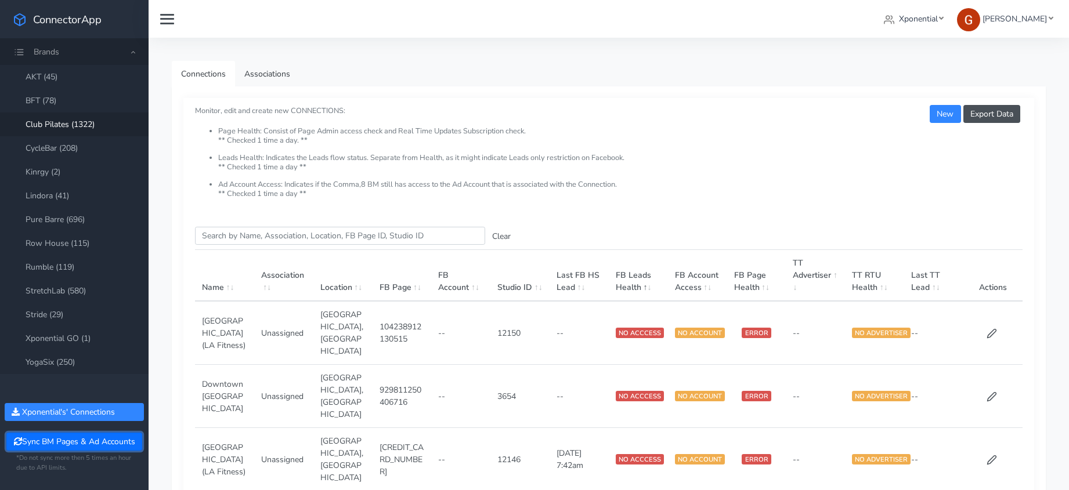
click at [72, 445] on button "Sync BM Pages & Ad Accounts" at bounding box center [73, 442] width 135 height 18
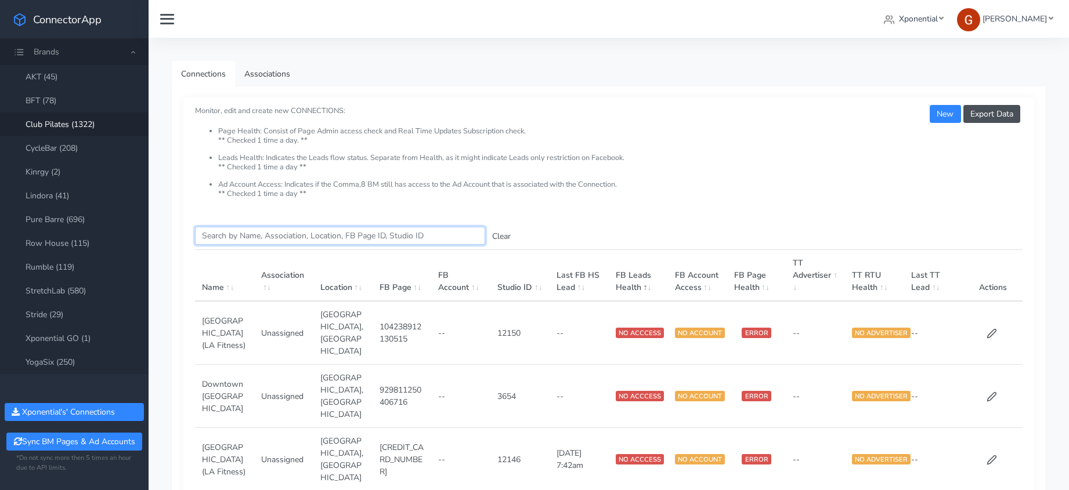
click at [318, 236] on input "Search this table" at bounding box center [340, 236] width 290 height 18
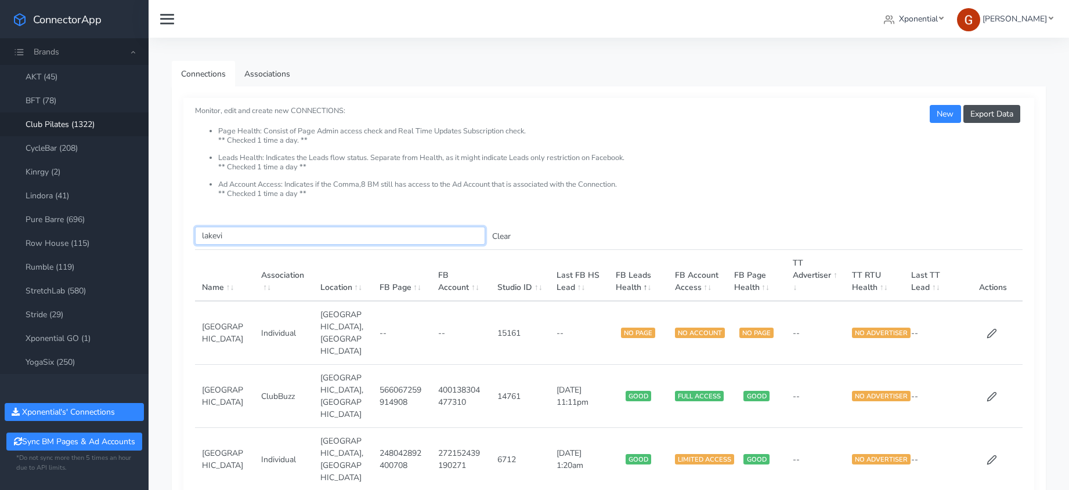
type input "lakevi"
click at [984, 322] on td at bounding box center [992, 333] width 59 height 64
click at [987, 328] on icon at bounding box center [991, 333] width 10 height 10
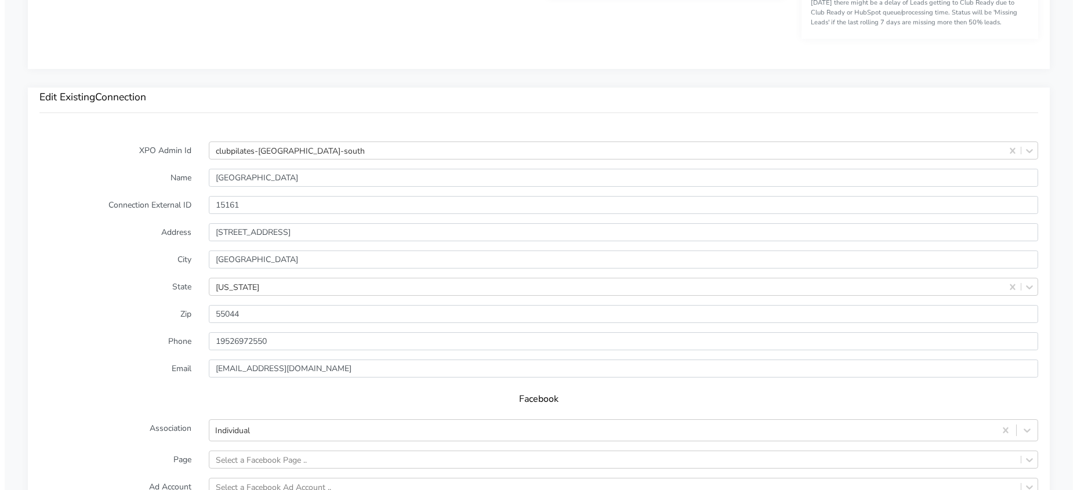
scroll to position [1026, 0]
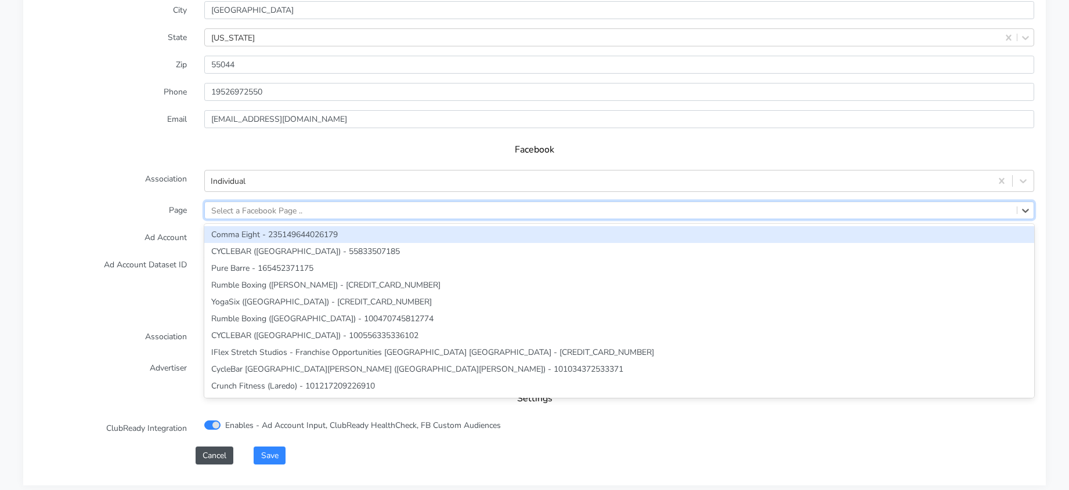
click at [258, 210] on div "Select a Facebook Page .." at bounding box center [256, 210] width 91 height 12
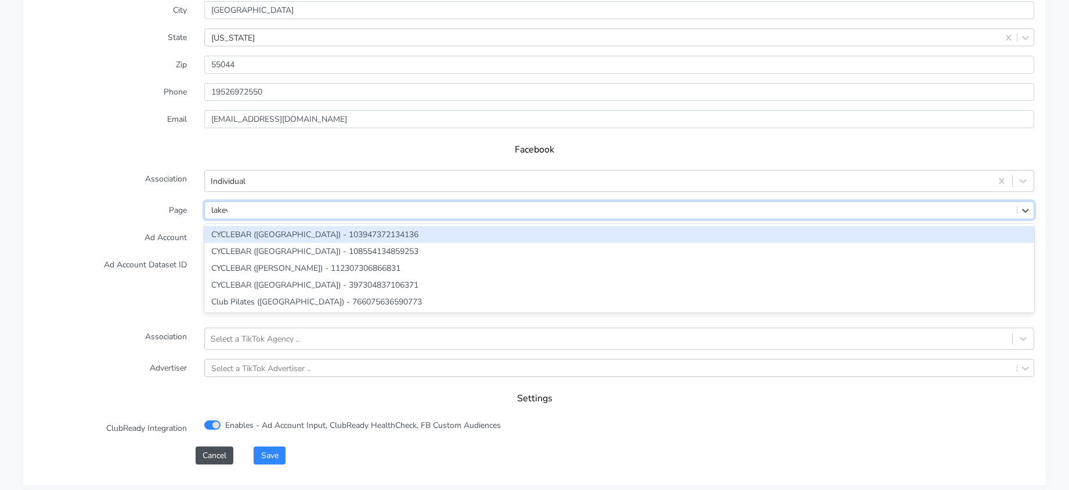
type input "lakevi"
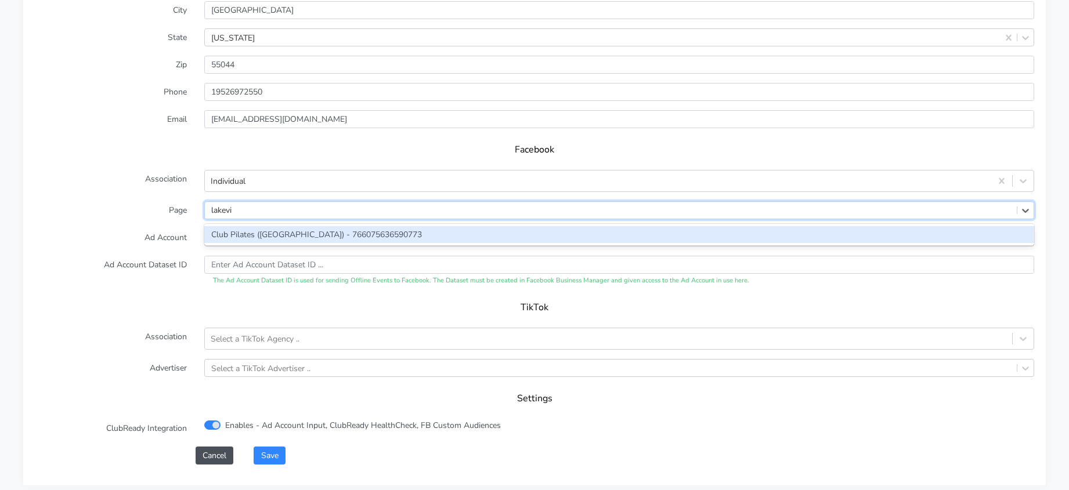
click at [260, 231] on div "Club Pilates ([GEOGRAPHIC_DATA]) - 766075636590773" at bounding box center [619, 234] width 830 height 17
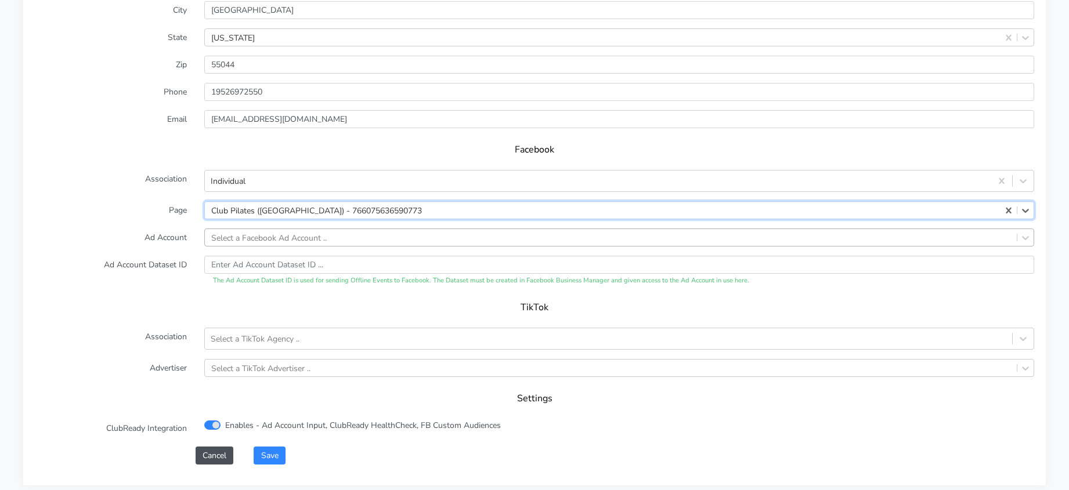
click at [255, 239] on div "Select a Facebook Ad Account .." at bounding box center [268, 237] width 115 height 12
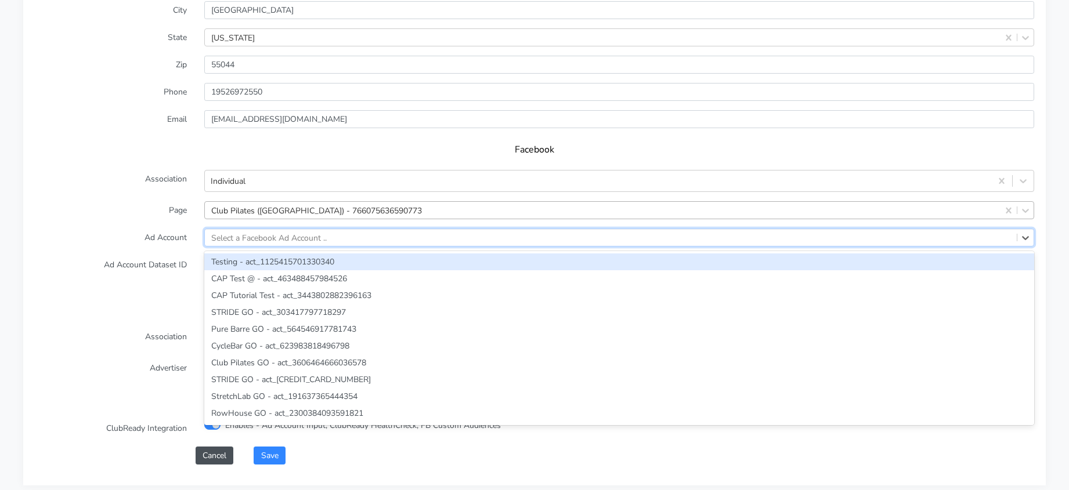
paste input "717776877979382"
type input "717776877979382"
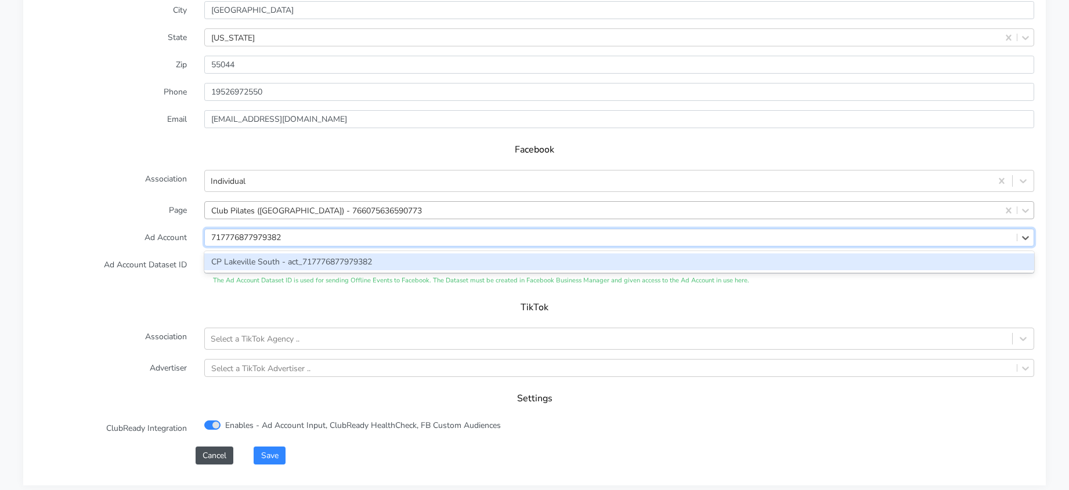
click at [258, 262] on div "CP Lakeville South - act_717776877979382" at bounding box center [619, 262] width 830 height 17
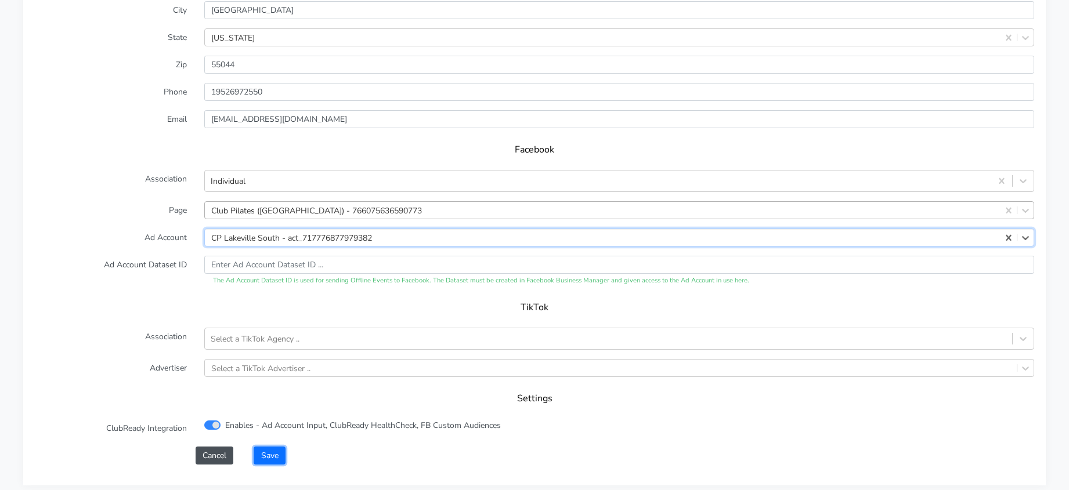
click at [281, 461] on button "Save" at bounding box center [269, 456] width 31 height 18
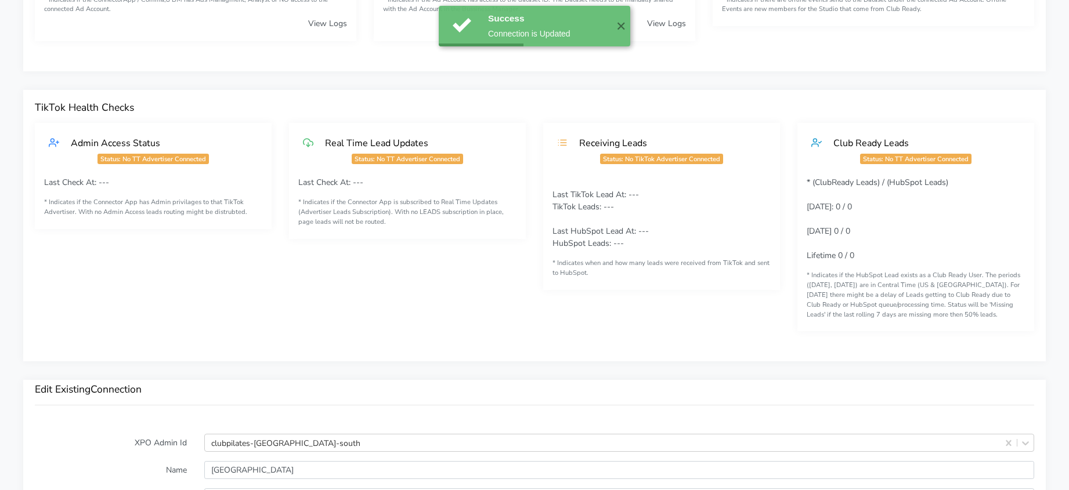
scroll to position [754, 0]
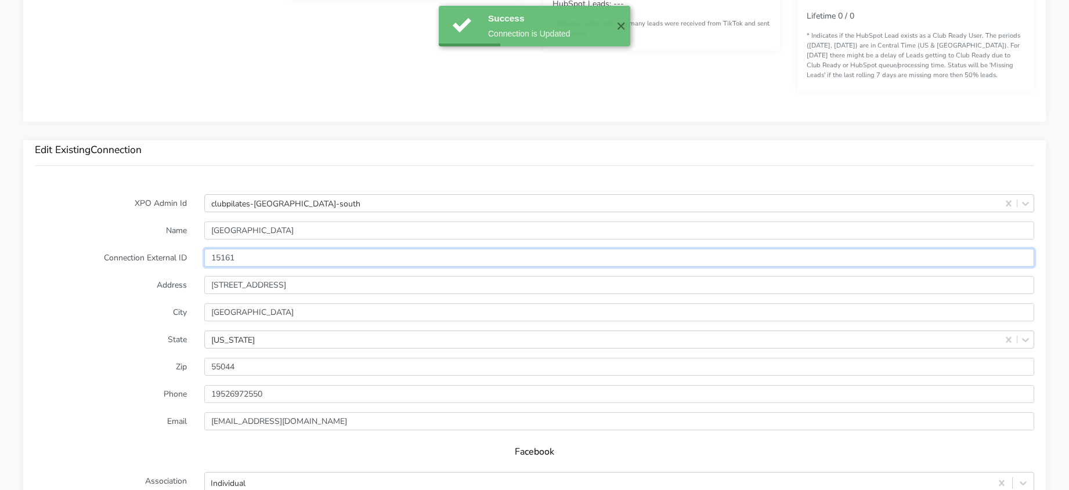
click at [220, 253] on input "15161" at bounding box center [619, 258] width 830 height 18
click at [220, 252] on input "15161" at bounding box center [619, 258] width 830 height 18
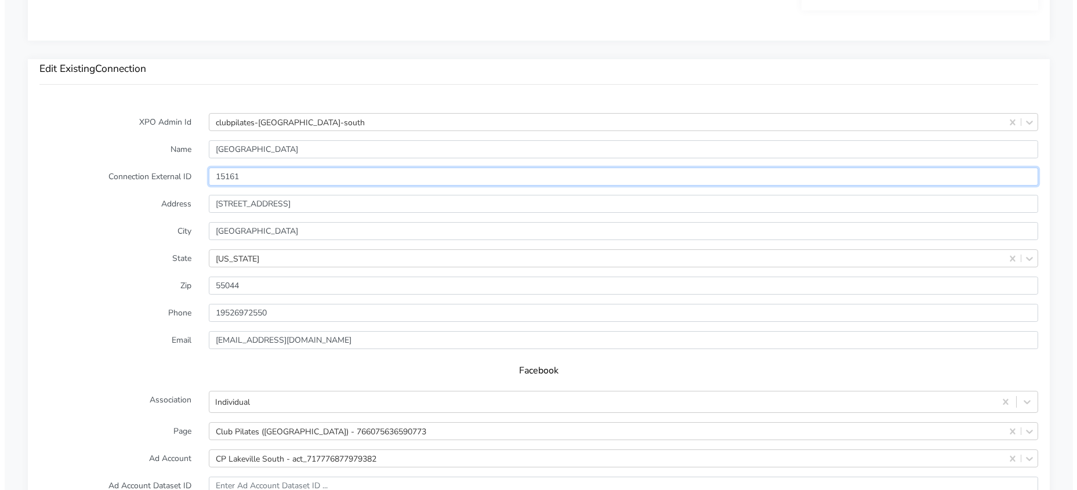
scroll to position [1150, 0]
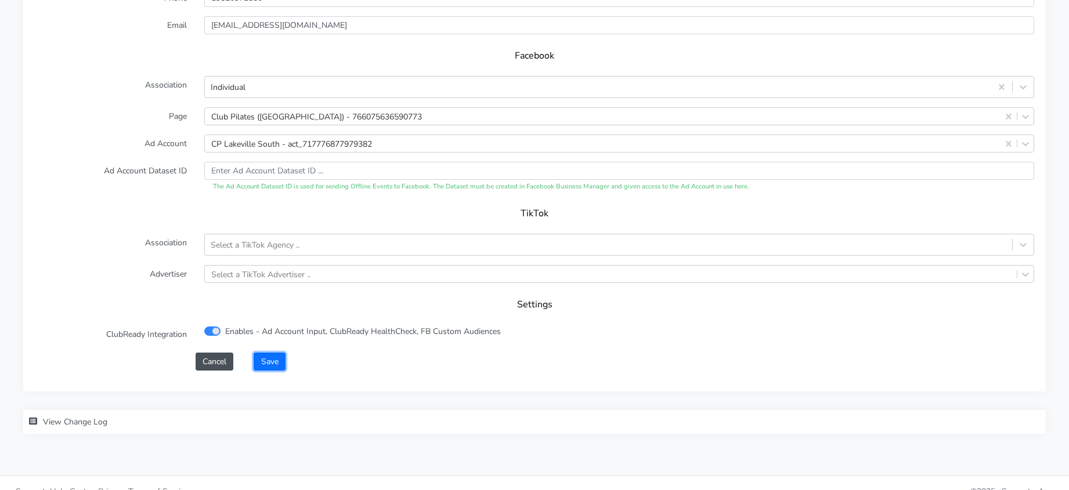
click at [267, 359] on button "Save" at bounding box center [269, 362] width 31 height 18
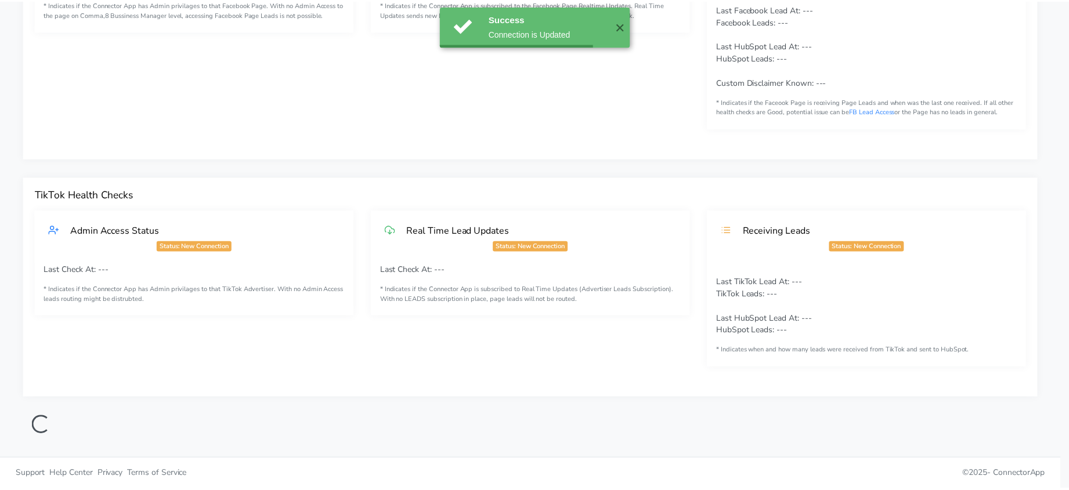
scroll to position [208, 0]
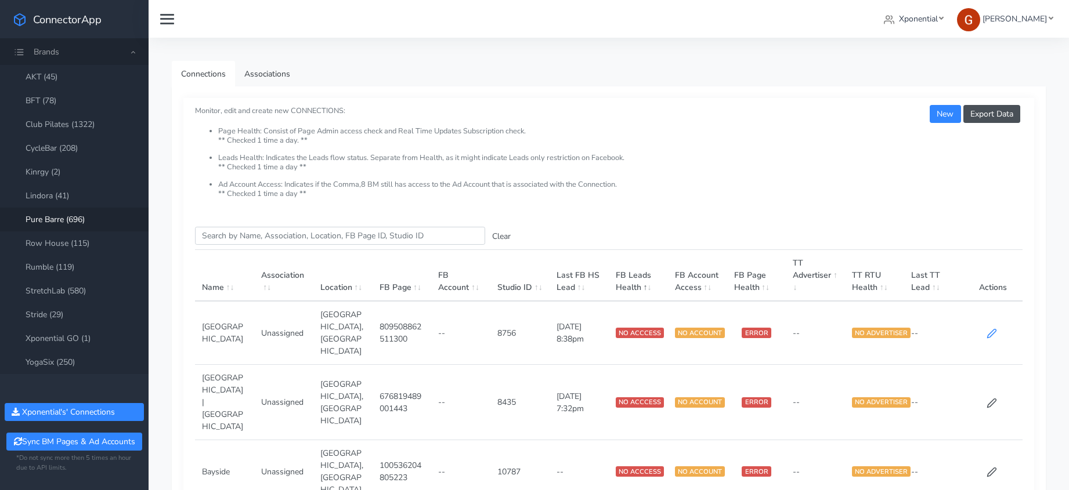
click at [988, 328] on icon at bounding box center [991, 333] width 10 height 10
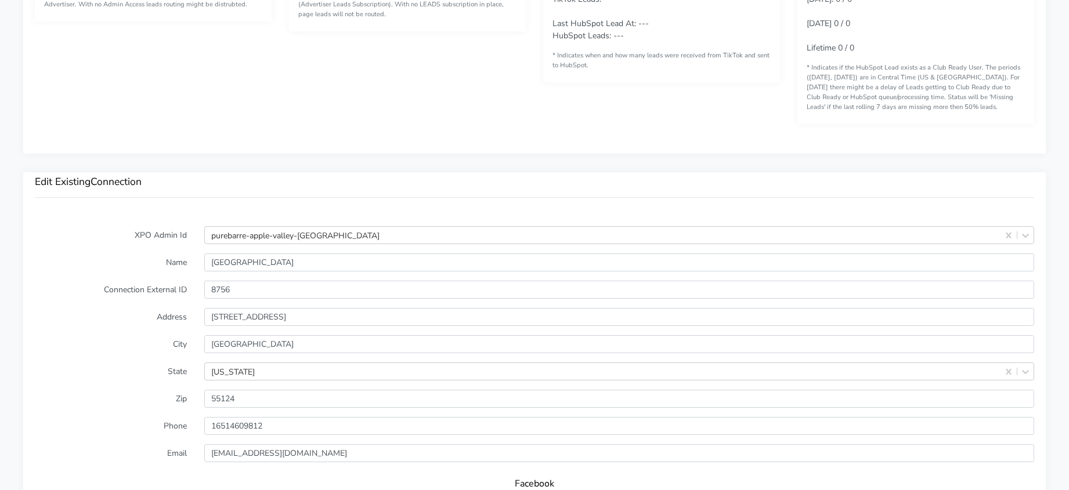
scroll to position [706, 0]
